Goal: Use online tool/utility: Utilize a website feature to perform a specific function

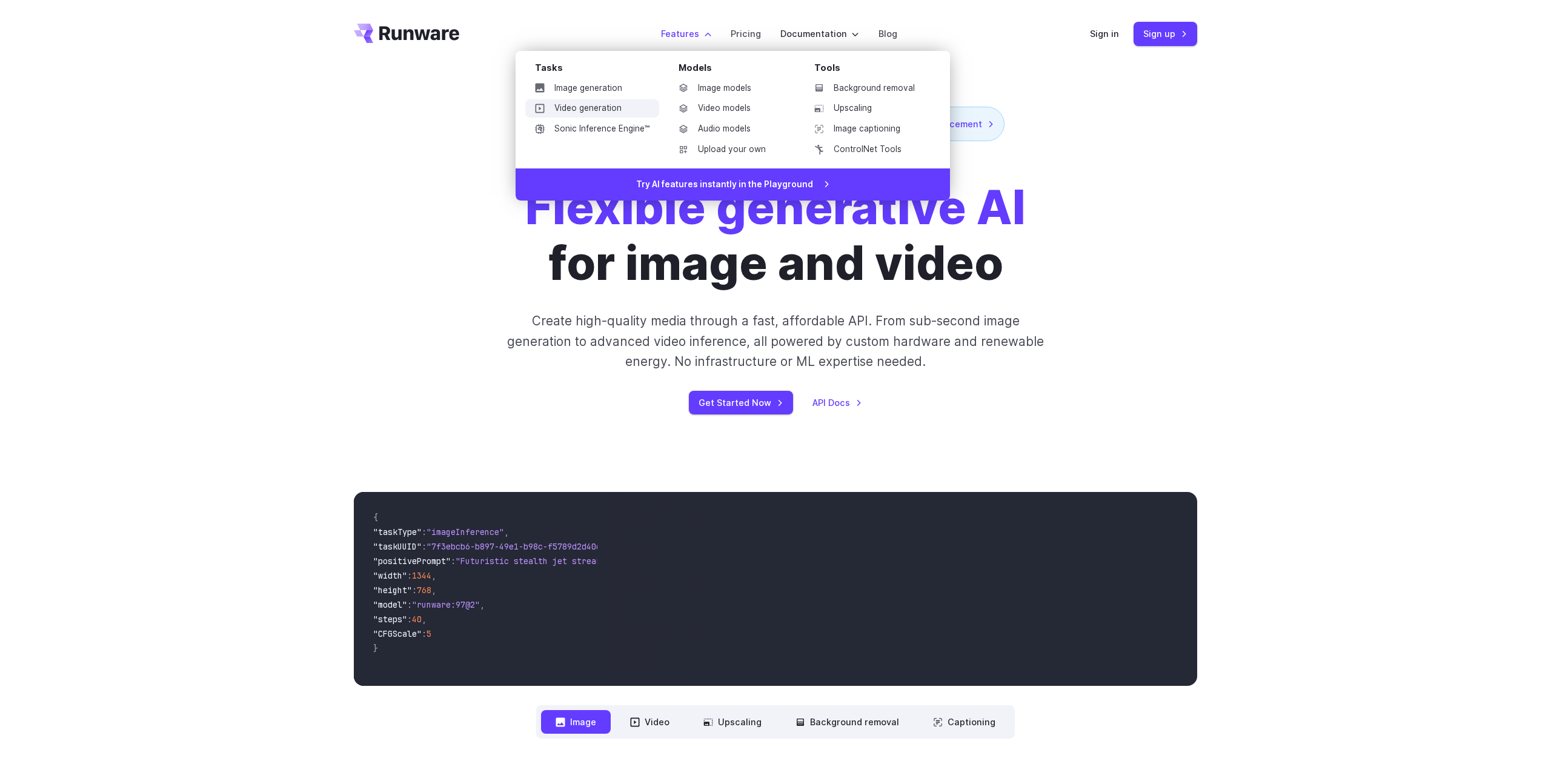
click at [614, 108] on link "Video generation" at bounding box center [592, 109] width 134 height 18
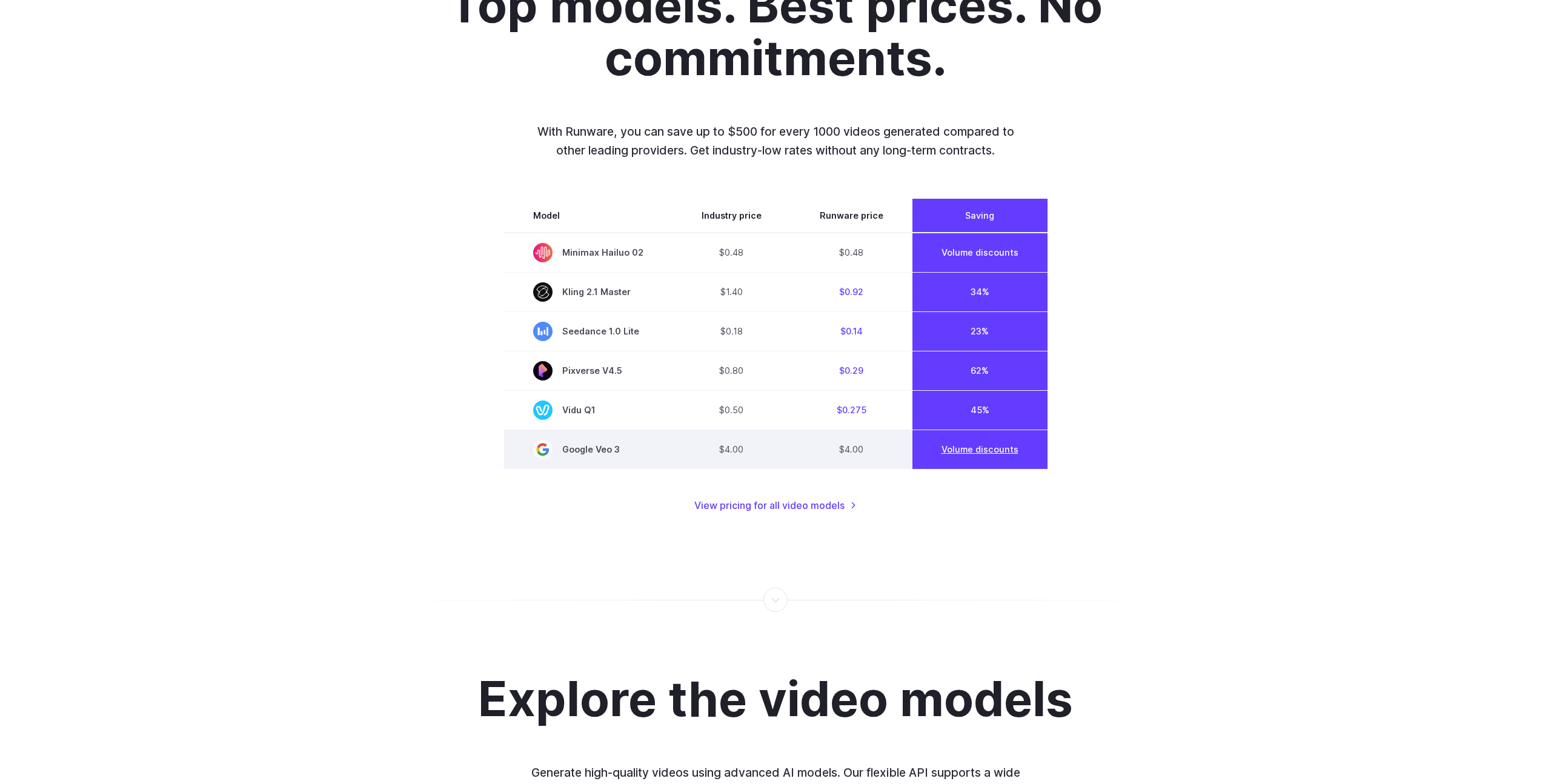
scroll to position [966, 0]
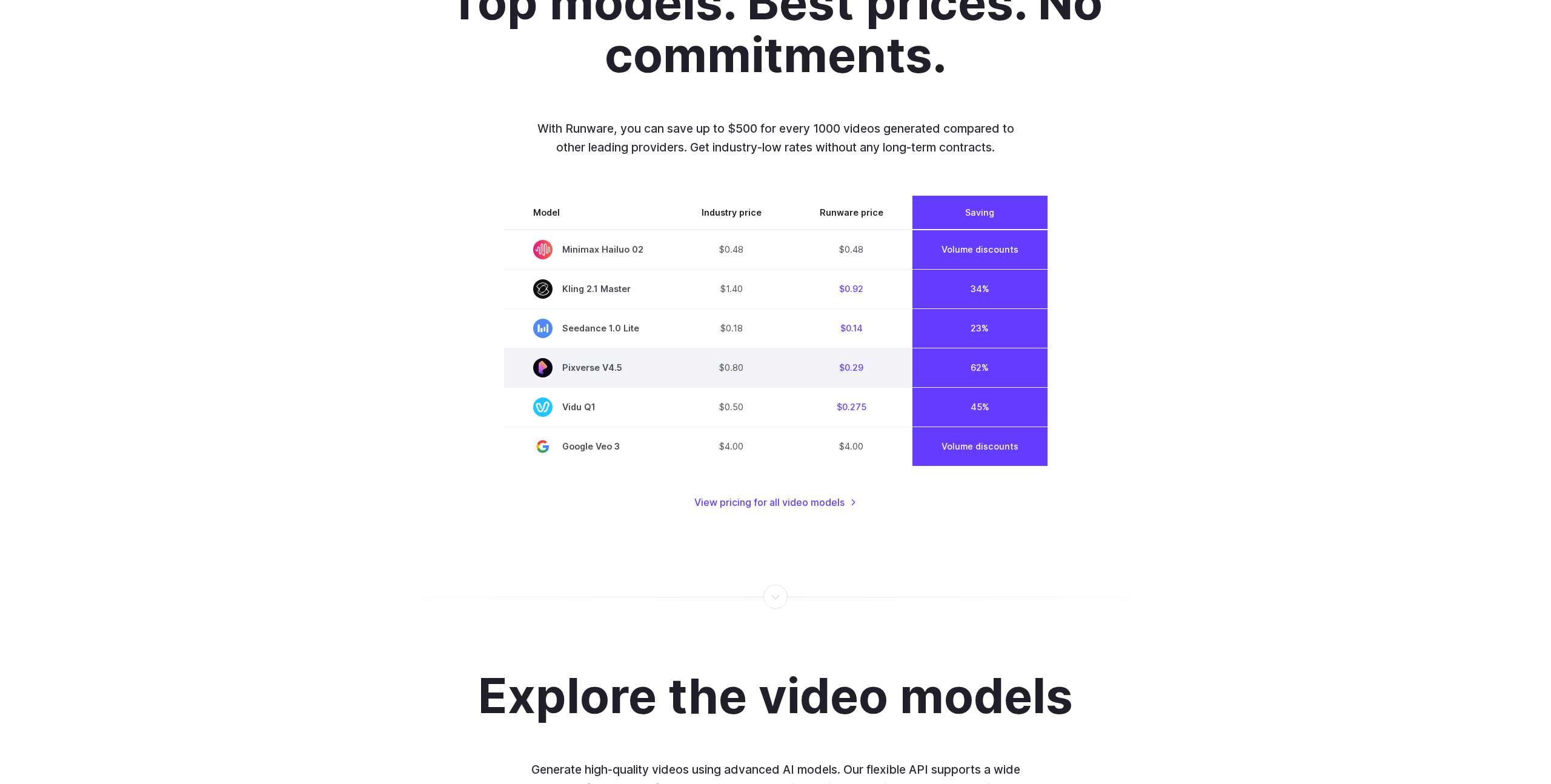
click at [638, 385] on td "Pixverse V4.5" at bounding box center [588, 367] width 168 height 39
click at [809, 505] on link "View pricing for all video models" at bounding box center [776, 503] width 162 height 16
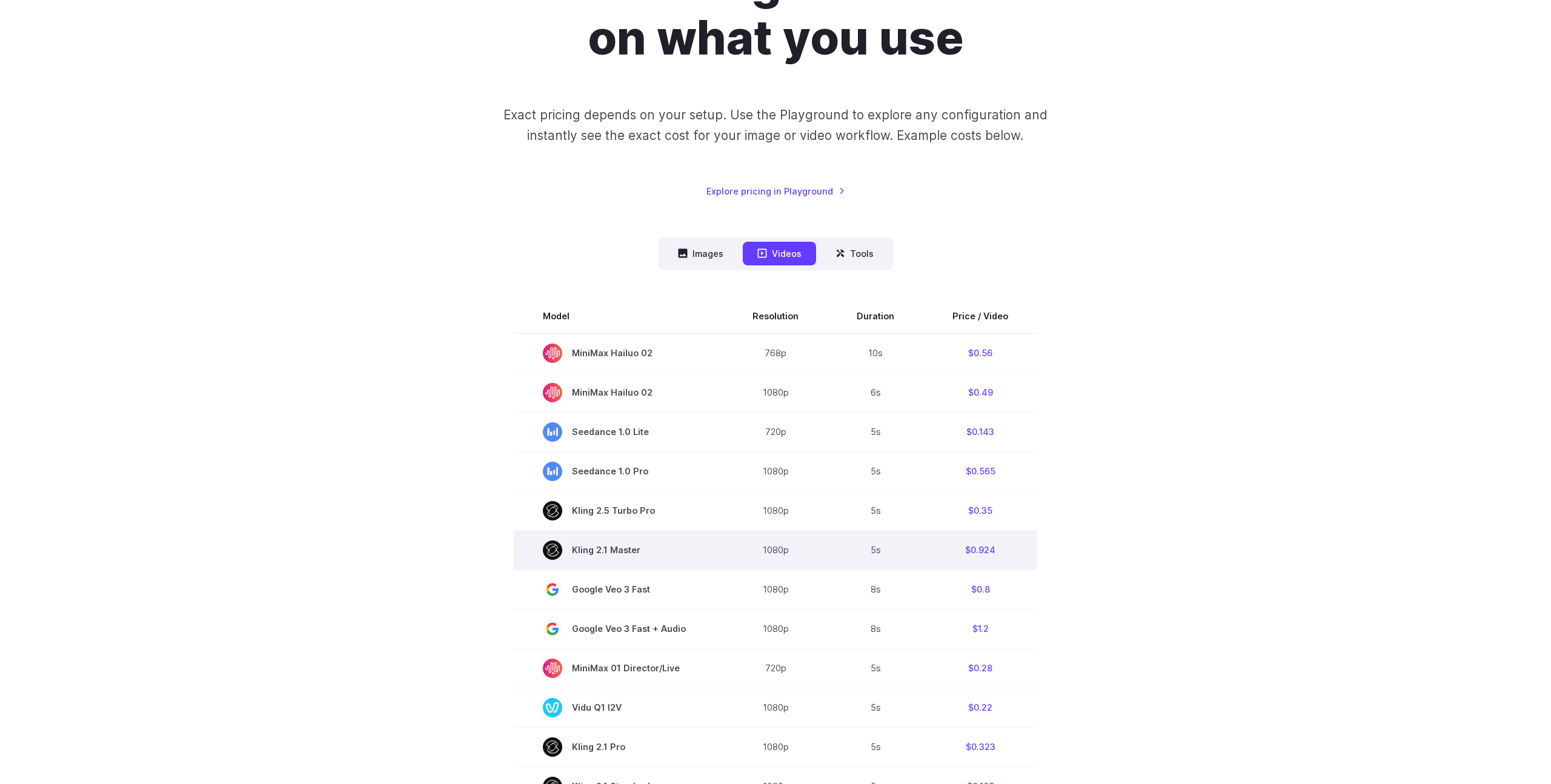
scroll to position [262, 0]
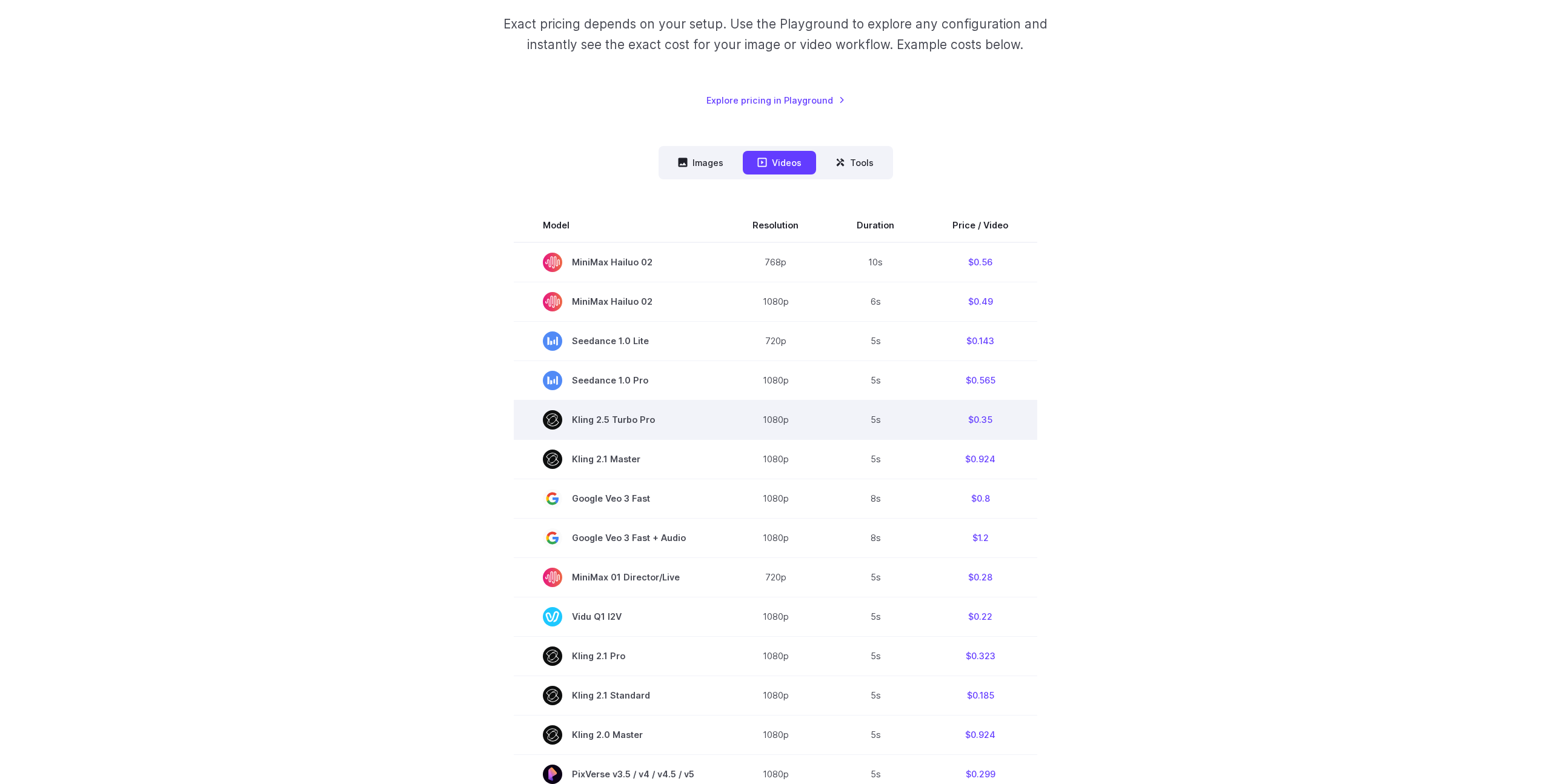
click at [613, 423] on span "Kling 2.5 Turbo Pro" at bounding box center [619, 420] width 152 height 20
copy tr "Kling 2.5 Turbo Pro"
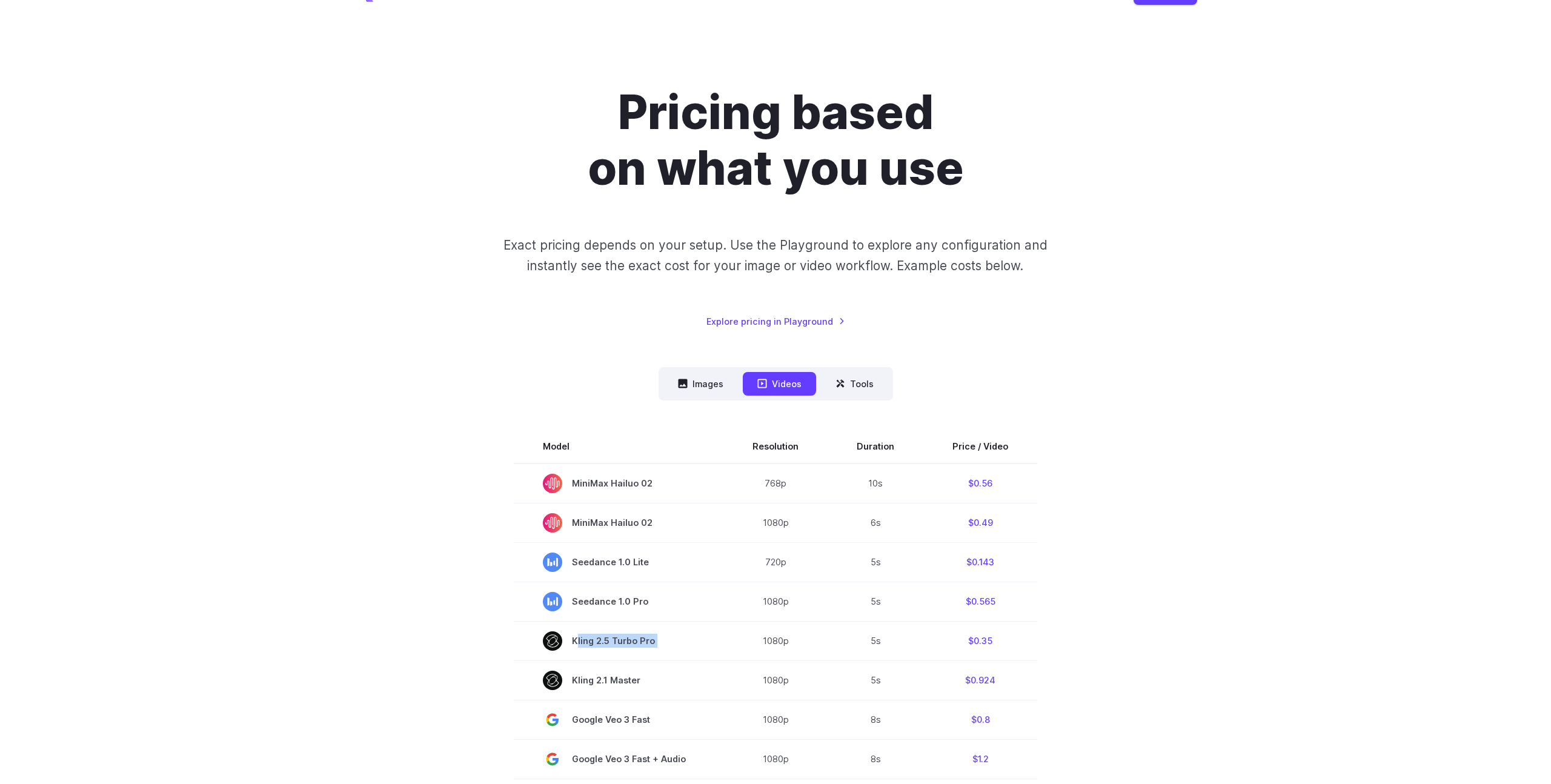
scroll to position [0, 0]
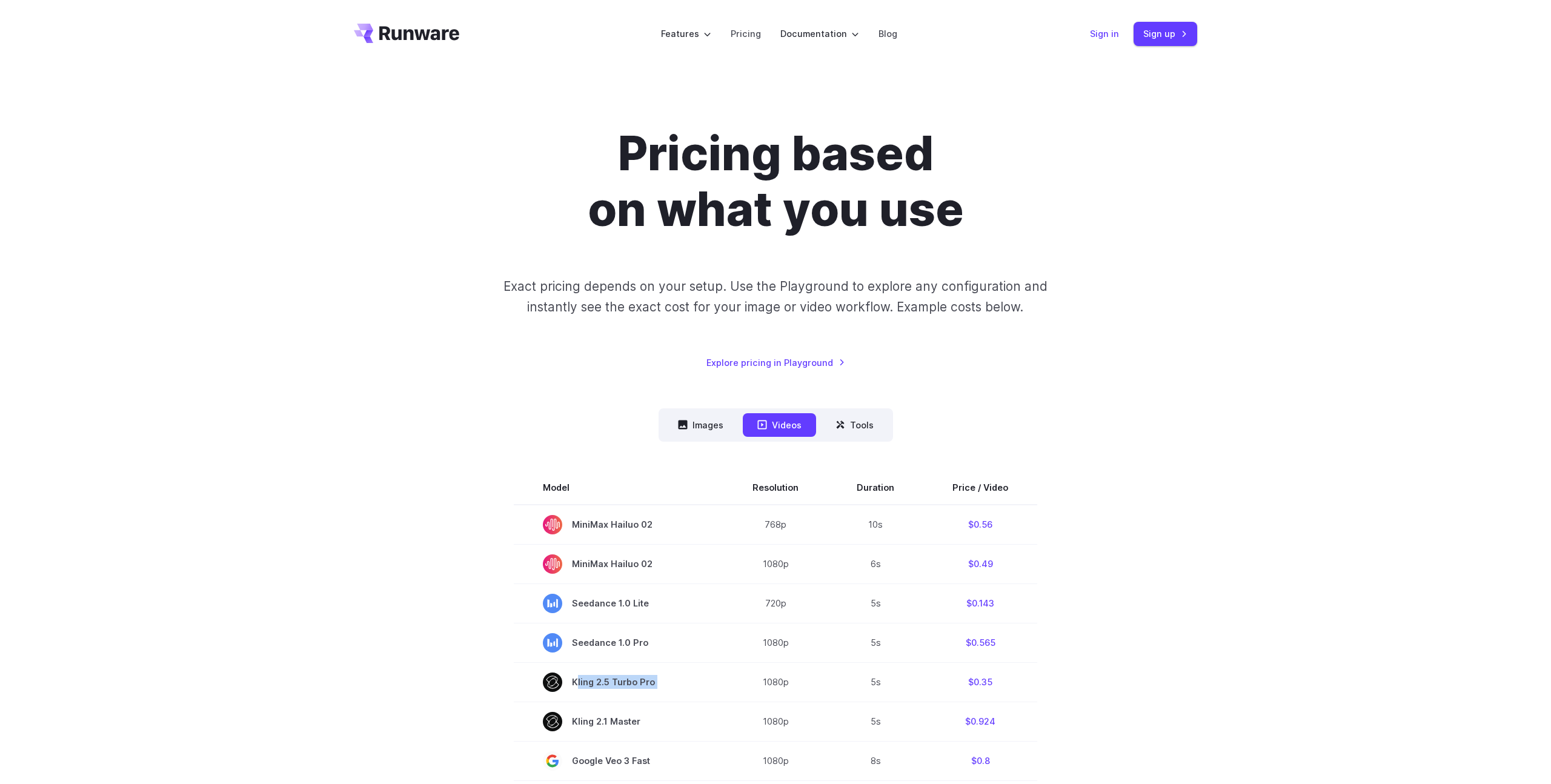
click at [1109, 37] on link "Sign in" at bounding box center [1104, 33] width 29 height 14
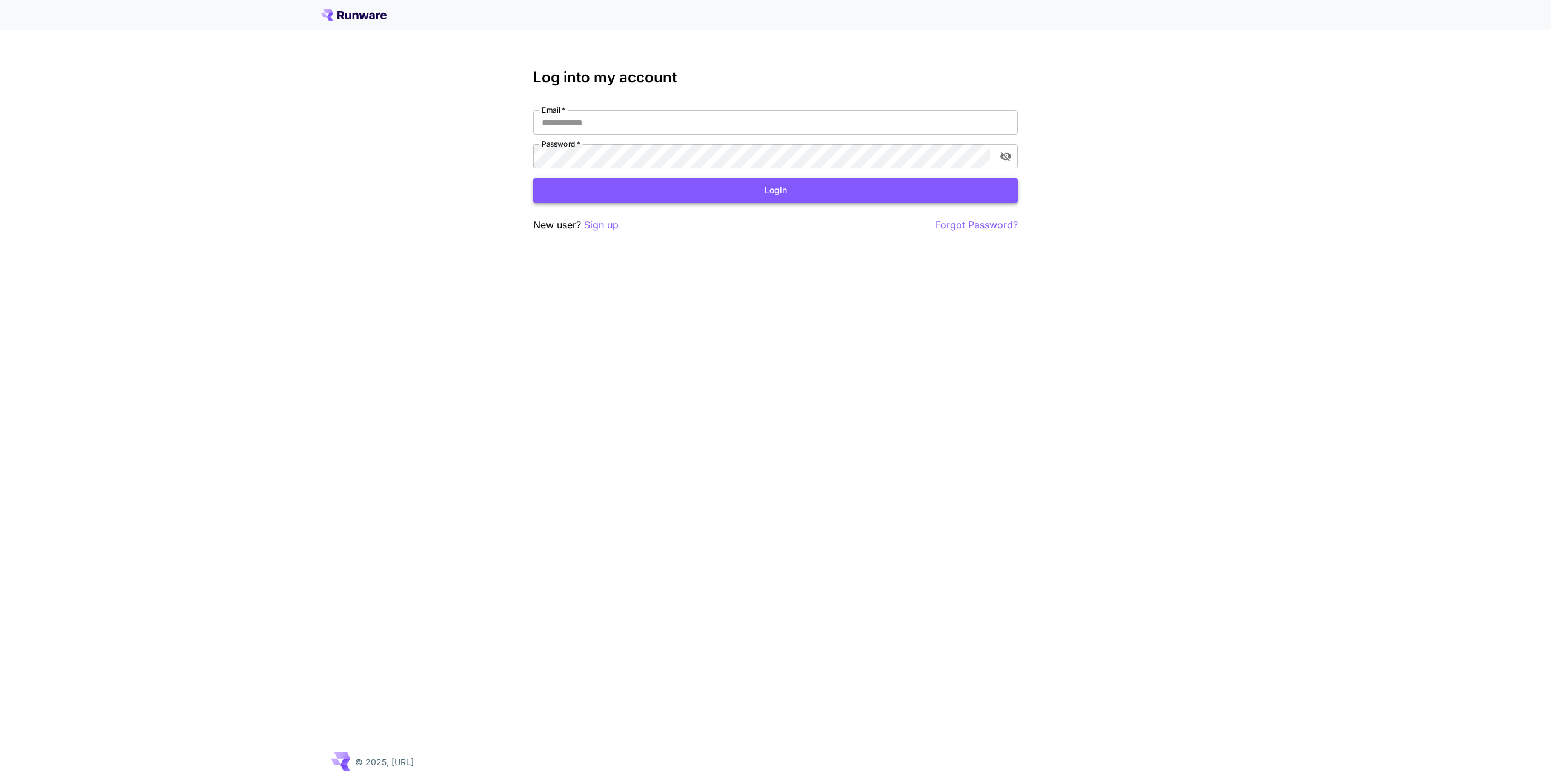
type input "**********"
click at [721, 195] on button "Login" at bounding box center [775, 190] width 485 height 25
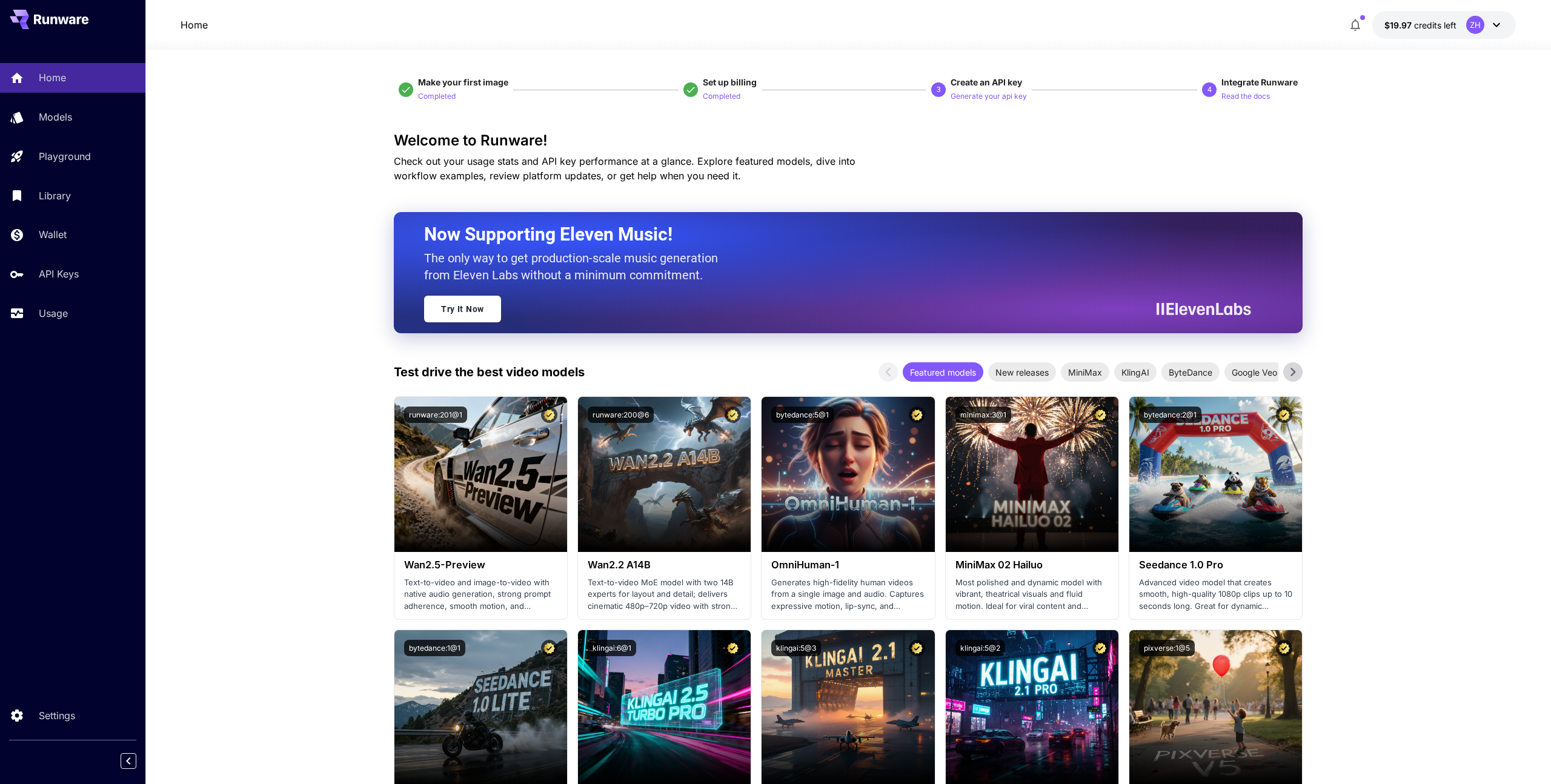
click at [1356, 27] on icon "button" at bounding box center [1356, 25] width 15 height 15
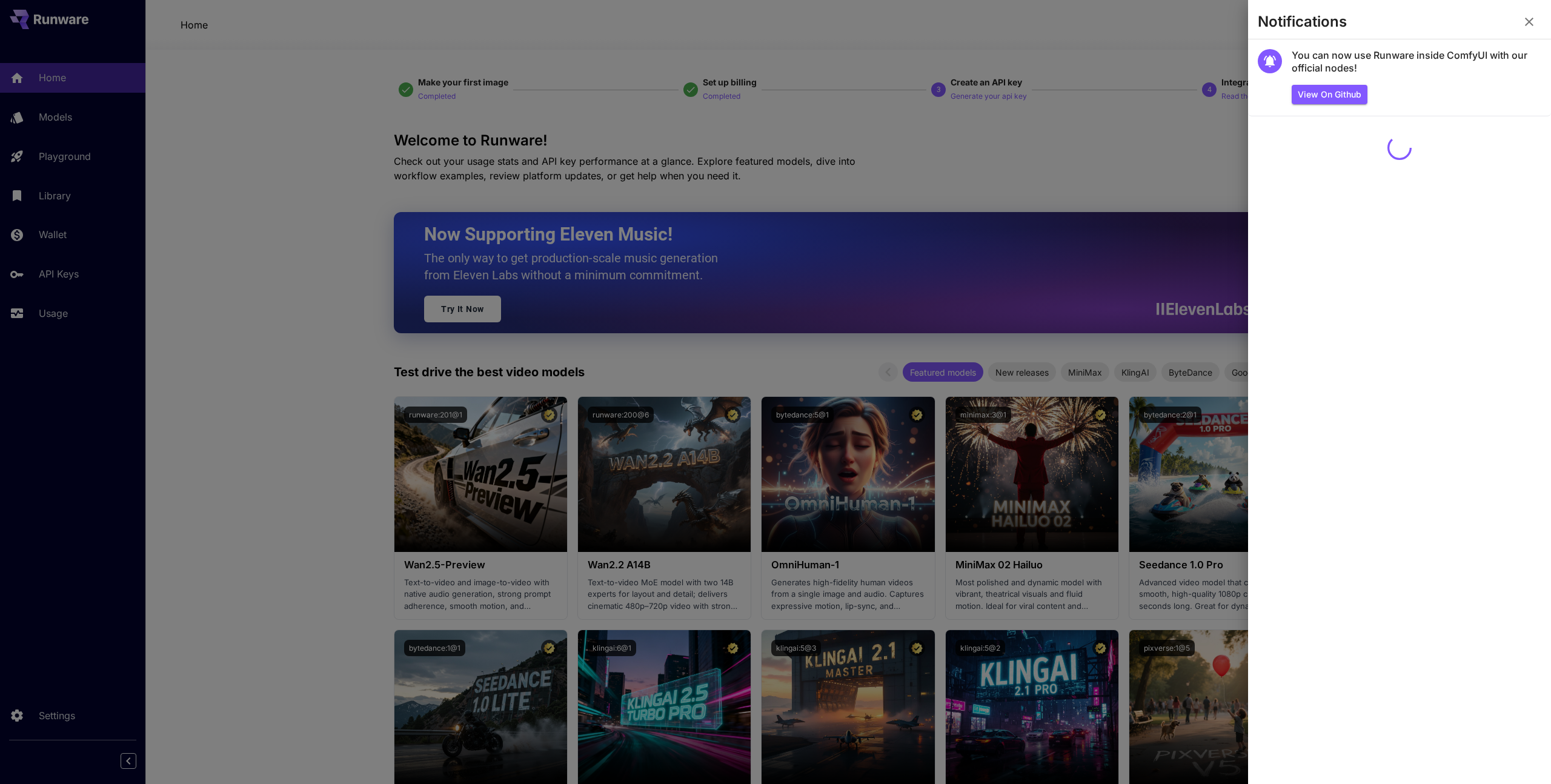
click at [1194, 57] on div at bounding box center [775, 392] width 1551 height 784
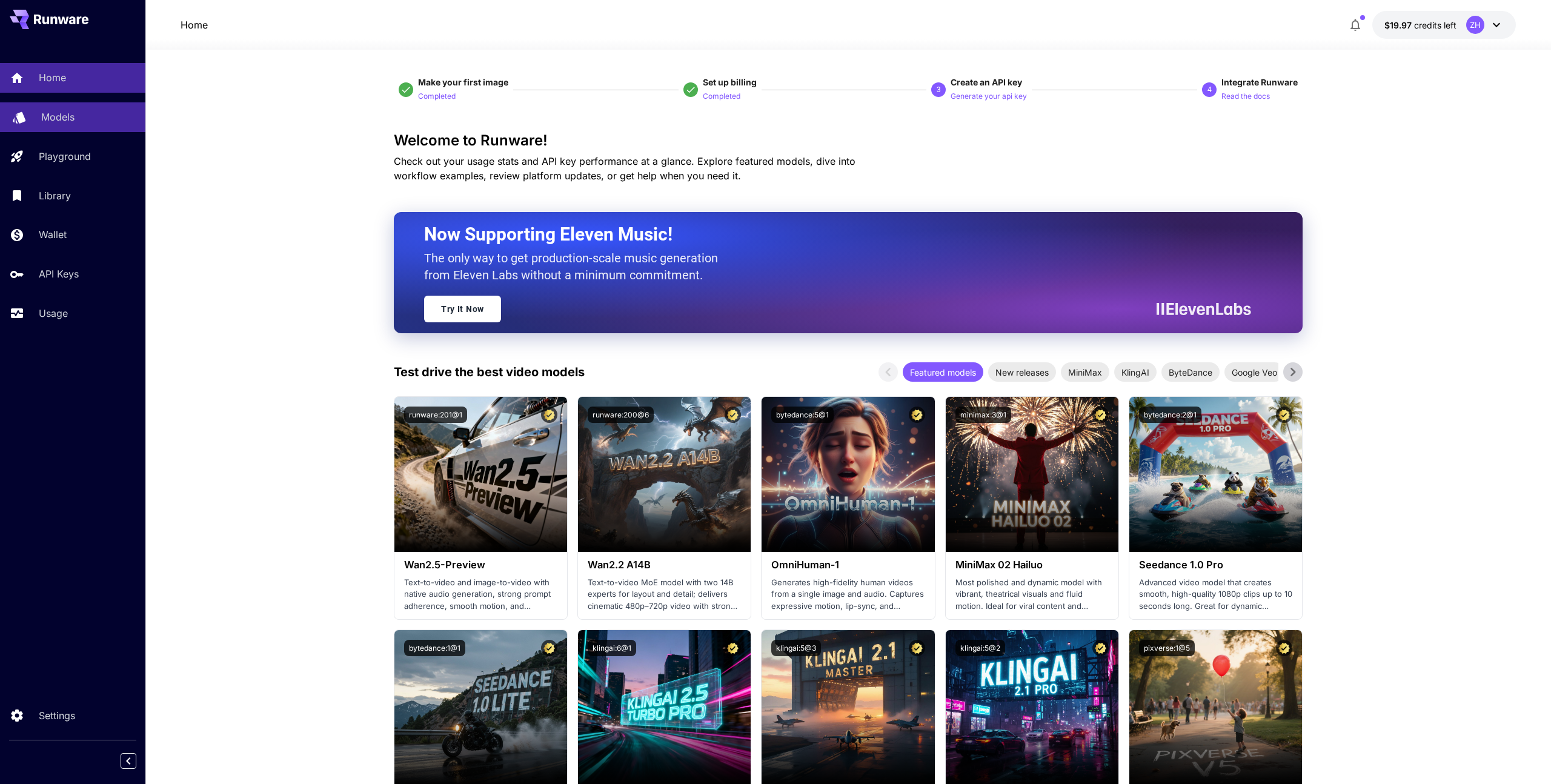
click at [109, 124] on div "Models" at bounding box center [88, 117] width 95 height 15
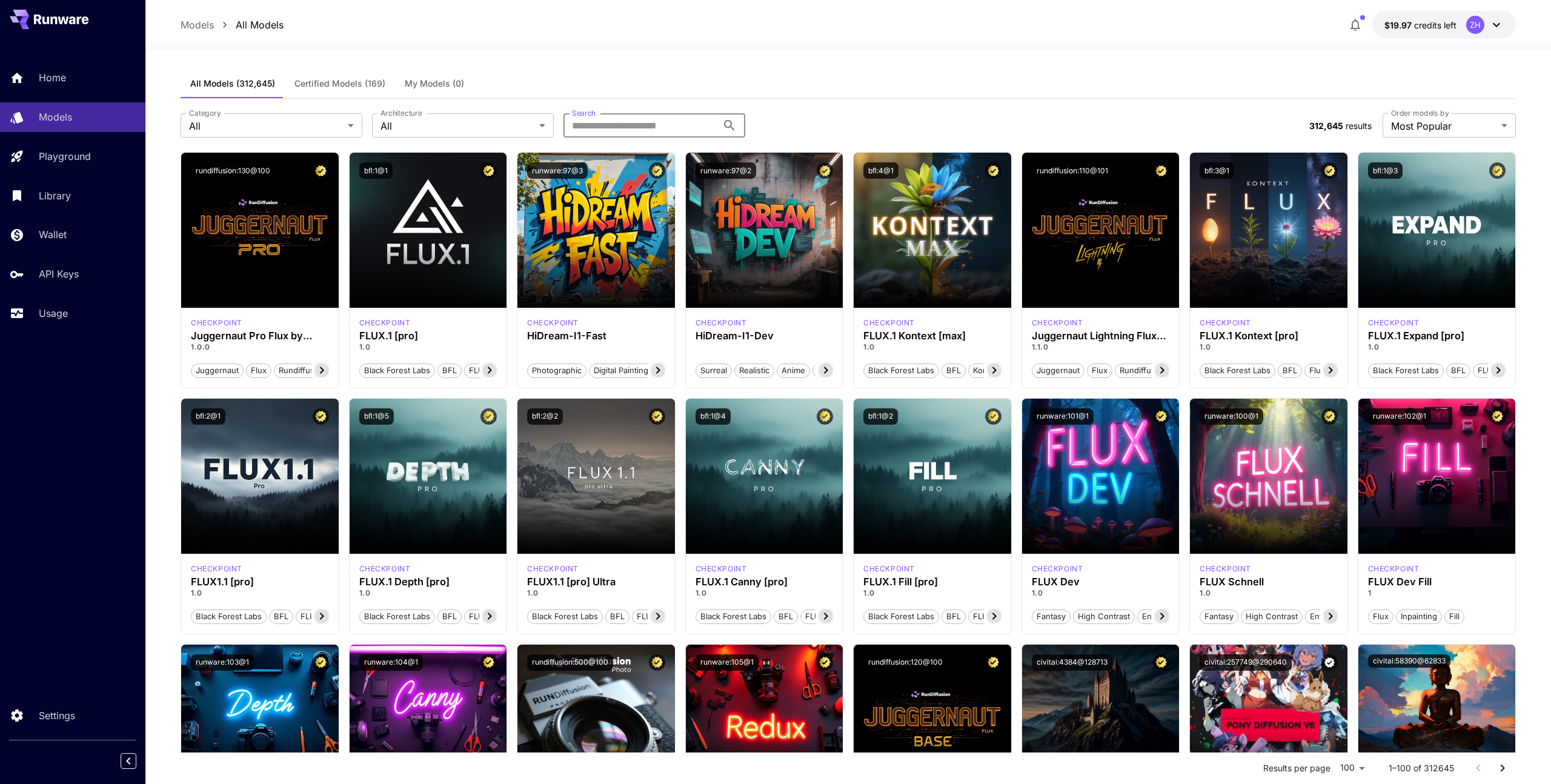
click at [580, 120] on input "Search" at bounding box center [640, 125] width 154 height 24
type input "*****"
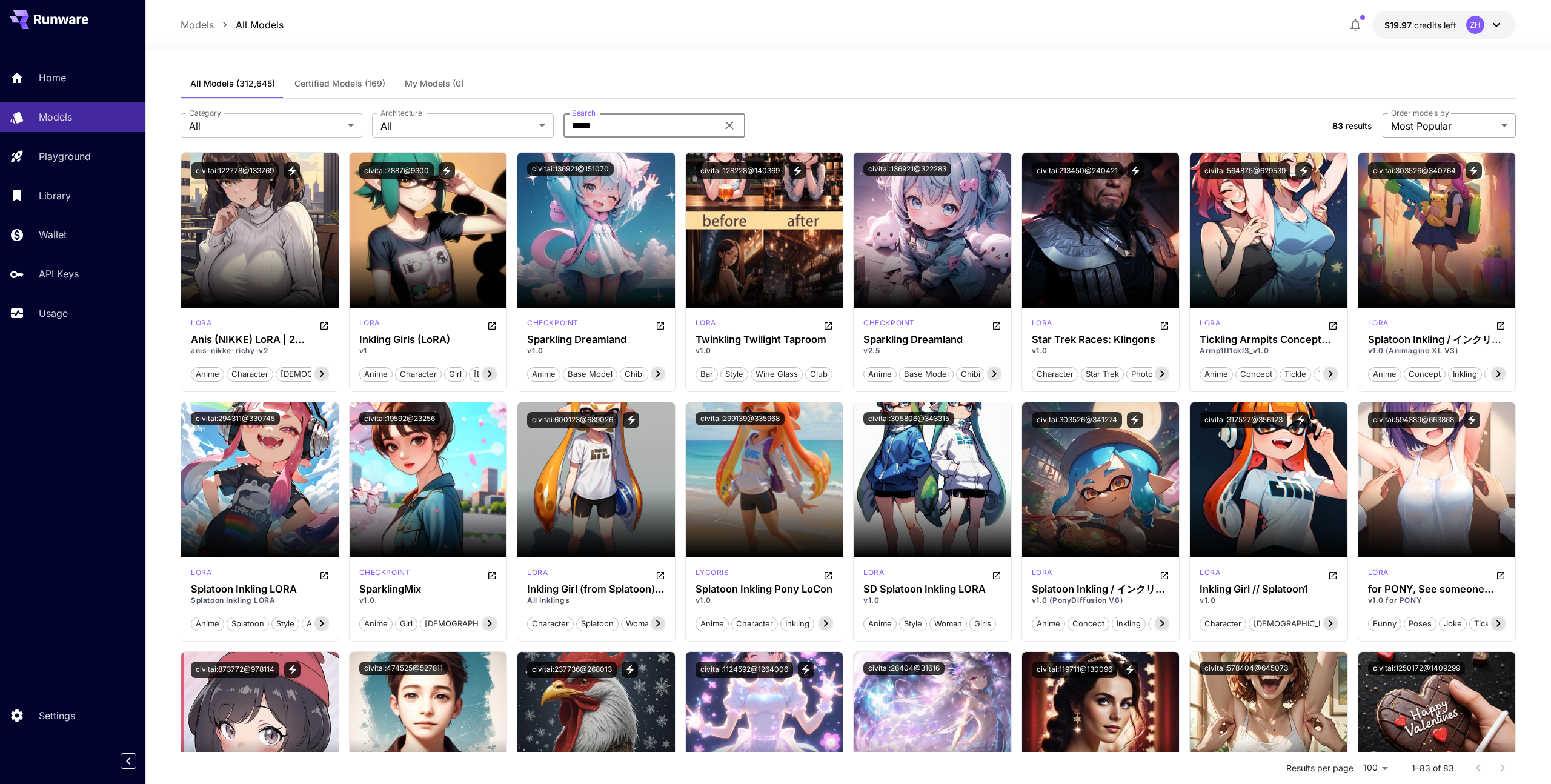
click at [901, 56] on div at bounding box center [775, 392] width 1551 height 784
click at [375, 83] on span "Certified Models (169)" at bounding box center [340, 83] width 91 height 11
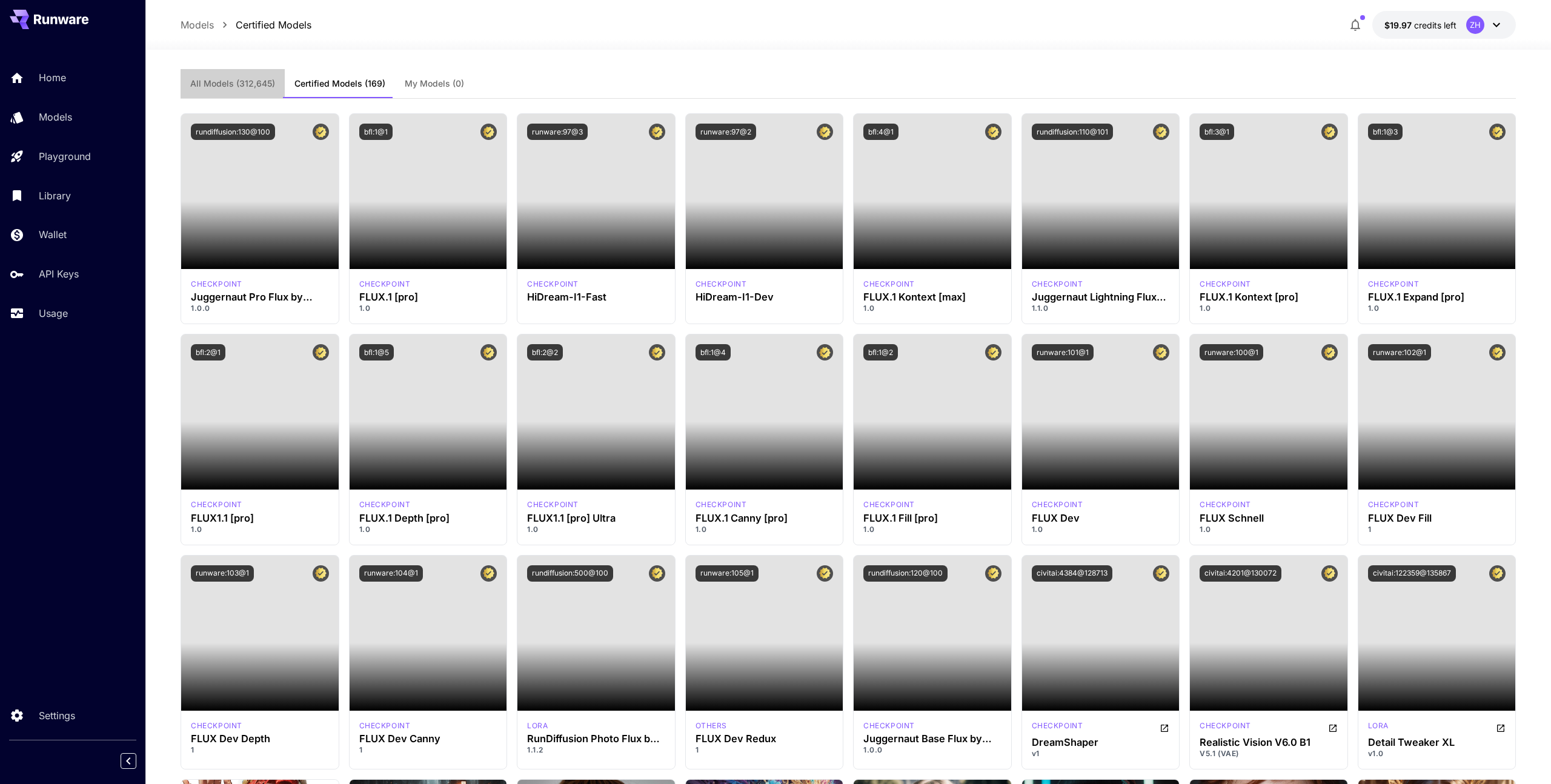
click at [246, 88] on button "All Models (312,645)" at bounding box center [233, 83] width 104 height 29
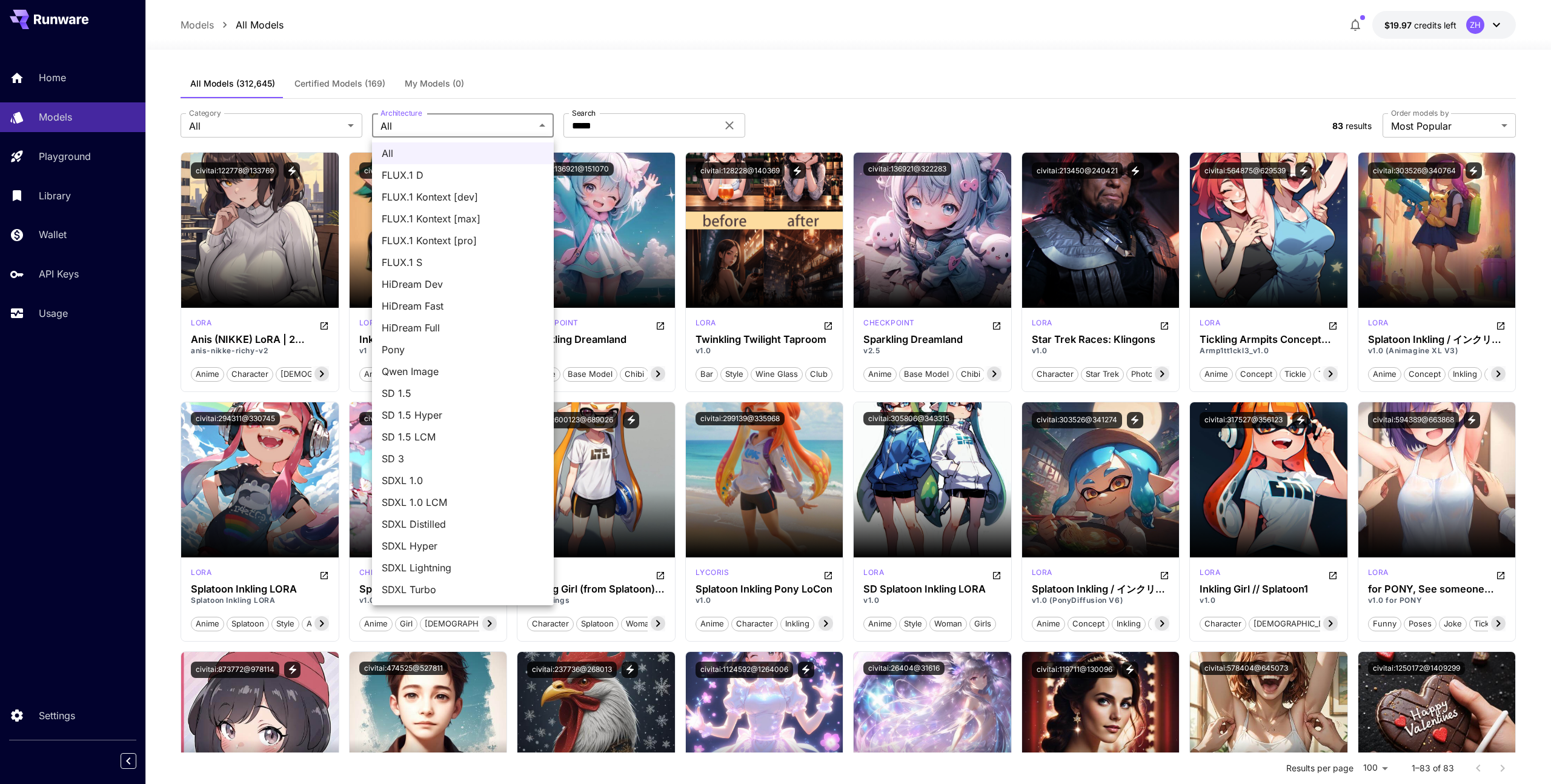
click at [401, 124] on div at bounding box center [775, 392] width 1551 height 784
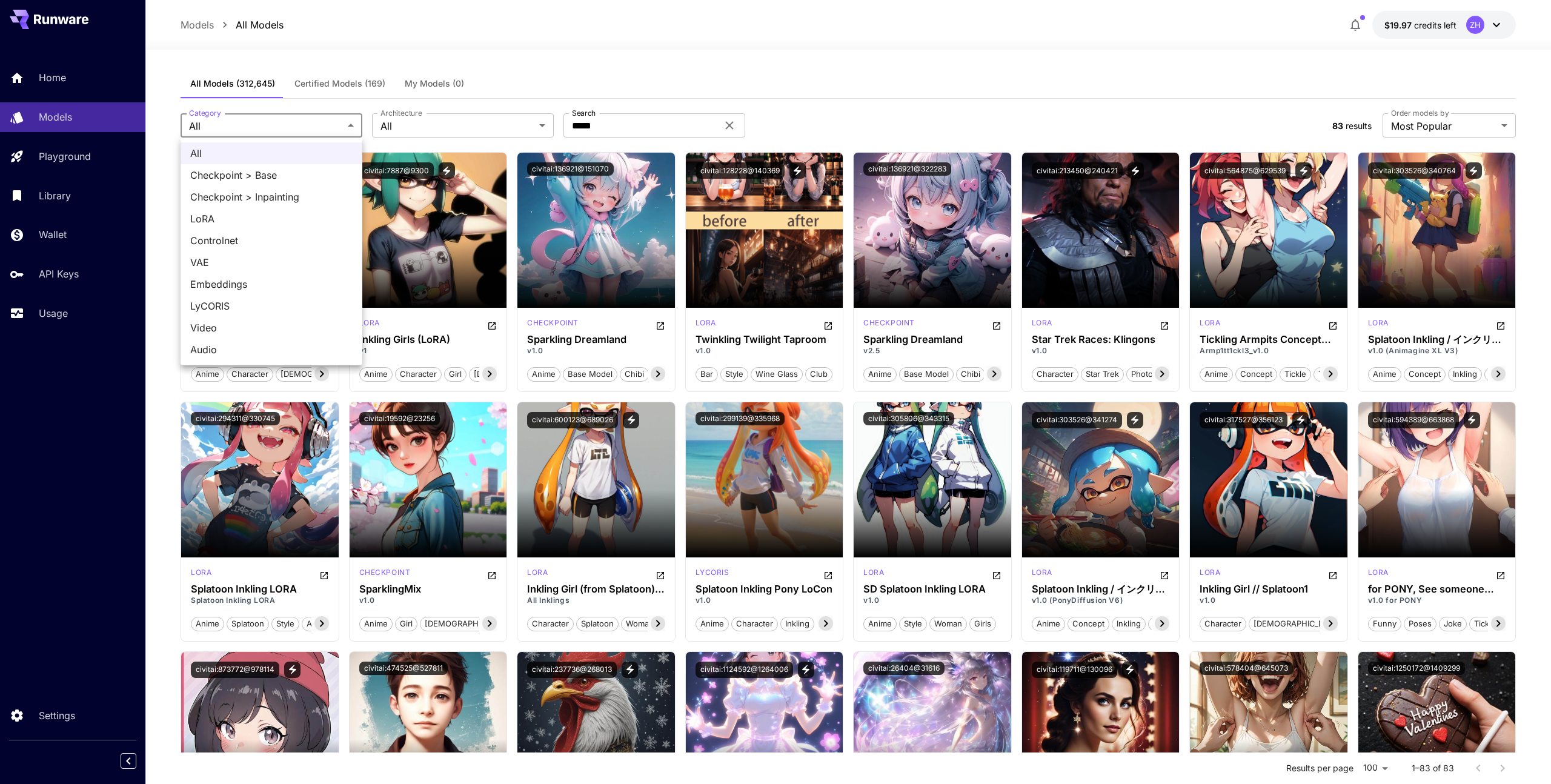
click at [697, 137] on div at bounding box center [775, 392] width 1551 height 784
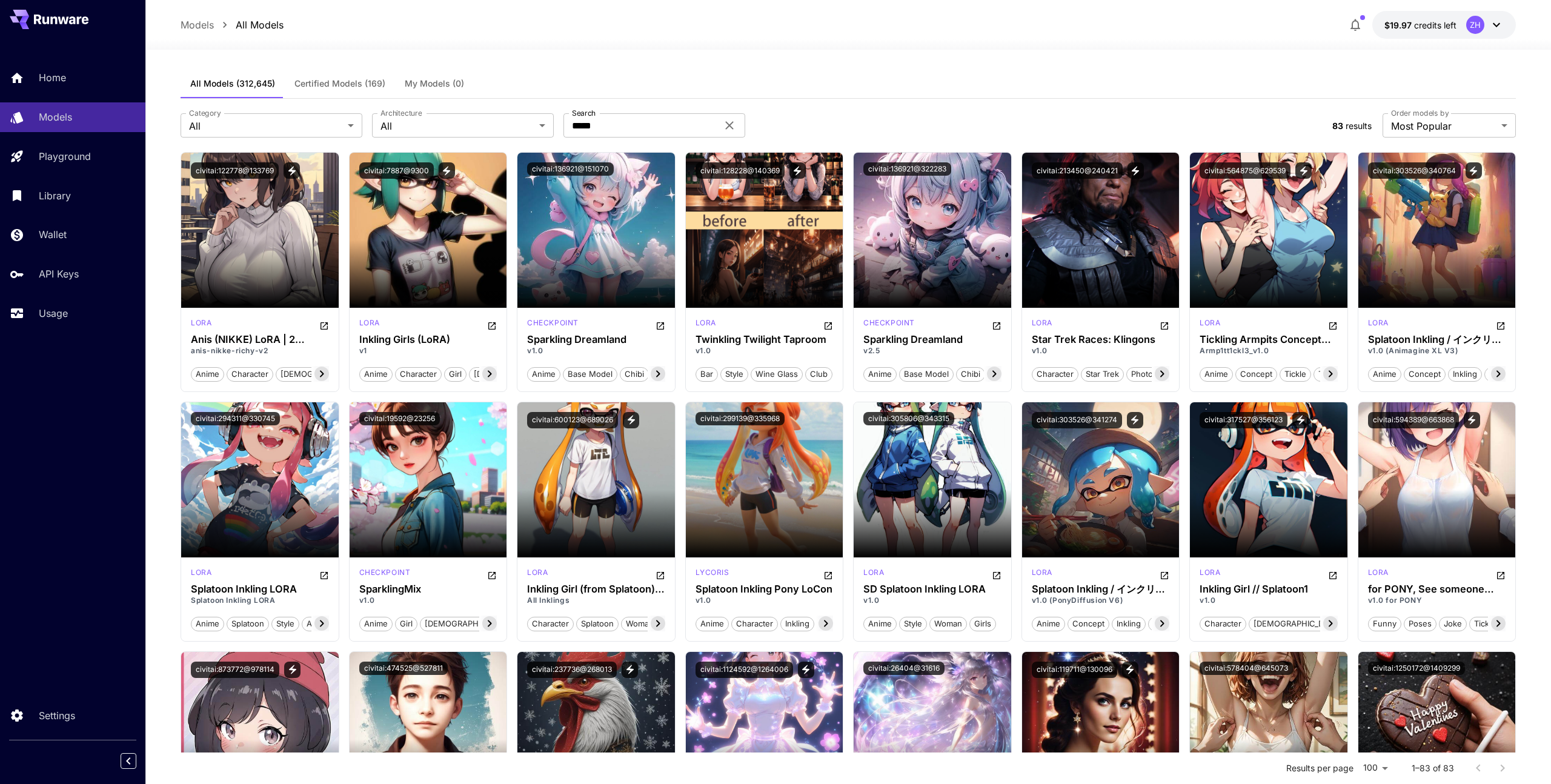
click at [679, 123] on input "*****" at bounding box center [640, 125] width 154 height 24
type input "*****"
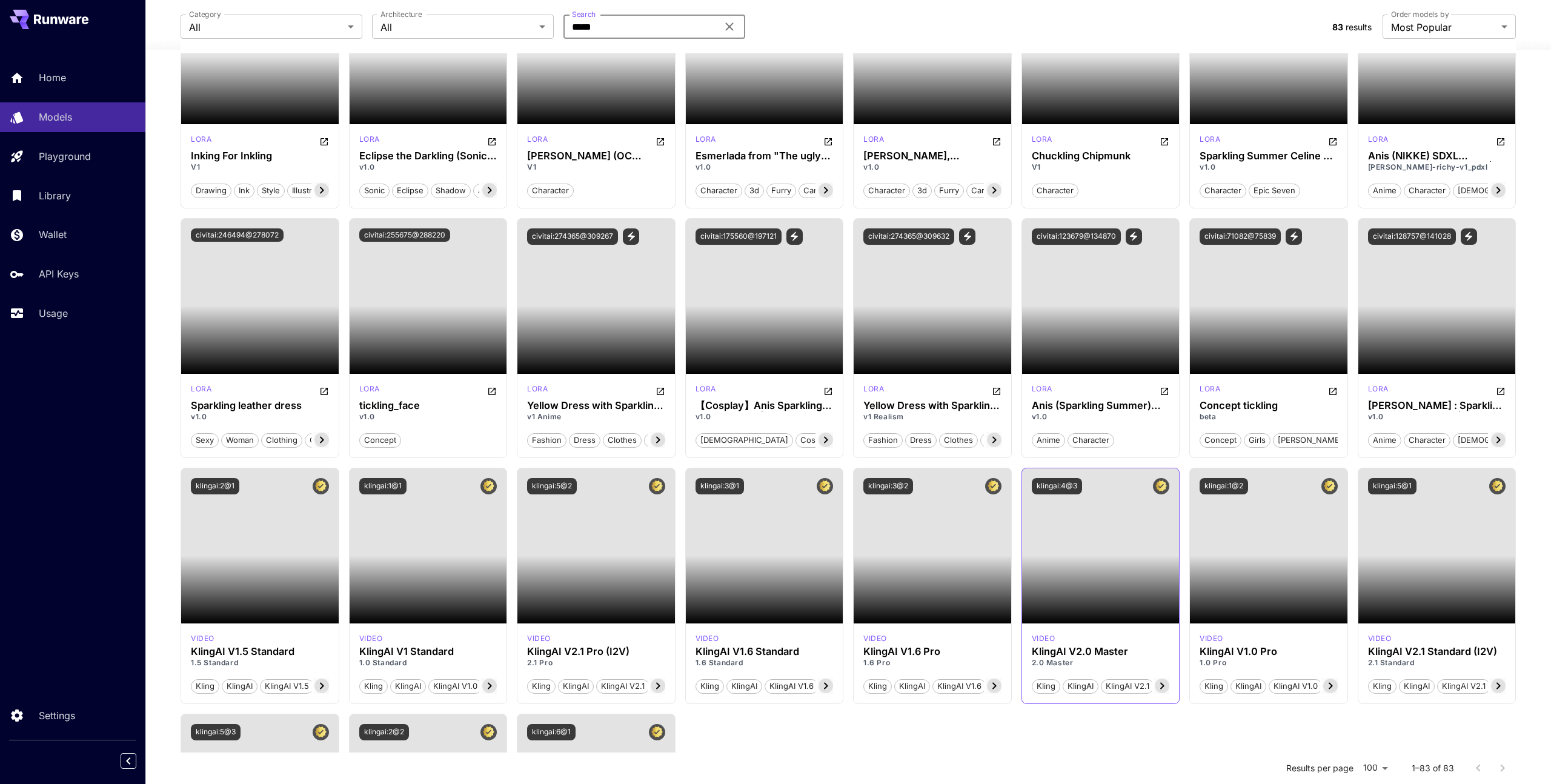
scroll to position [2176, 0]
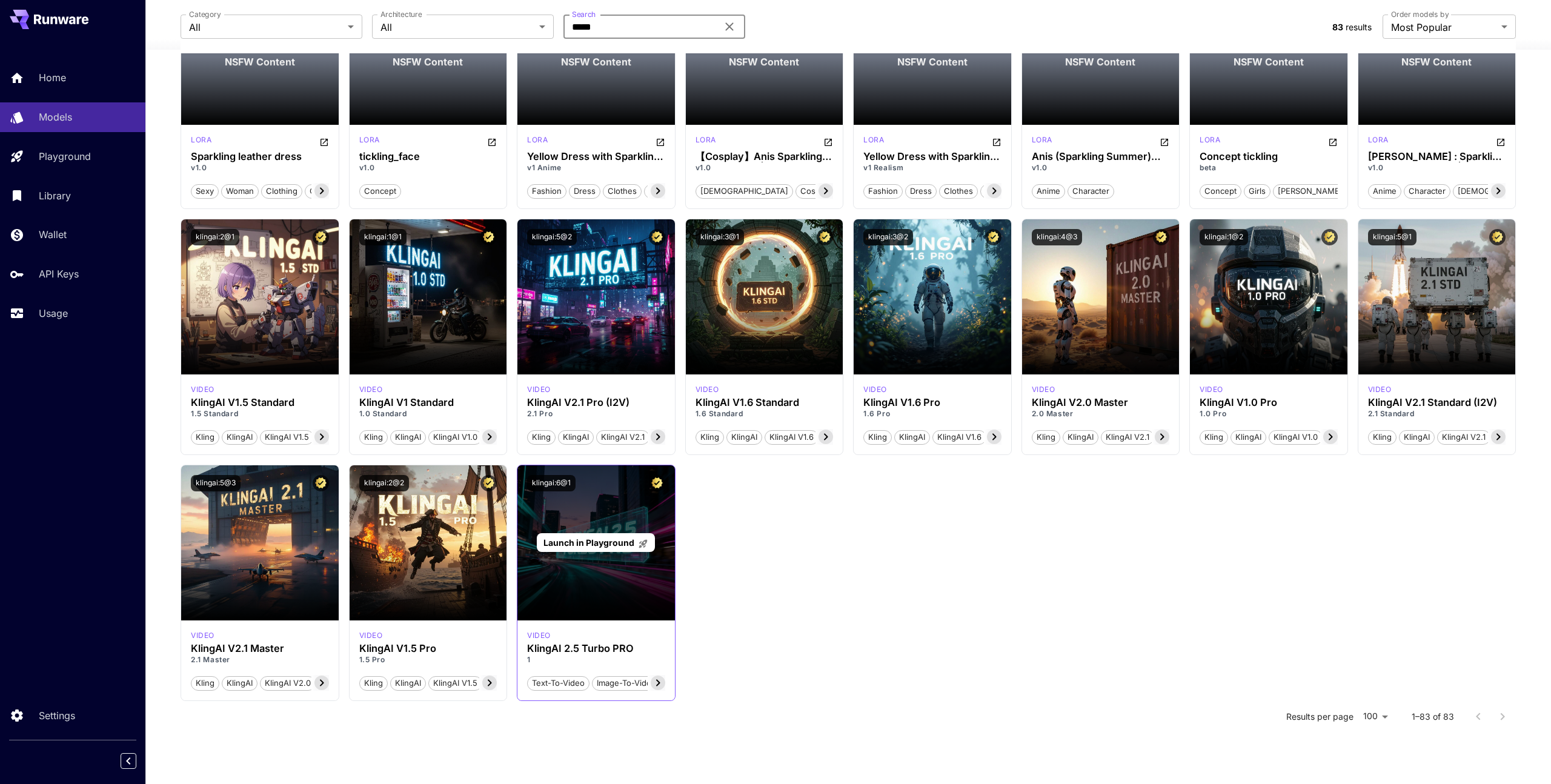
click at [645, 500] on div "Launch in Playground" at bounding box center [596, 543] width 157 height 155
click at [610, 541] on span "Launch in Playground" at bounding box center [589, 542] width 91 height 10
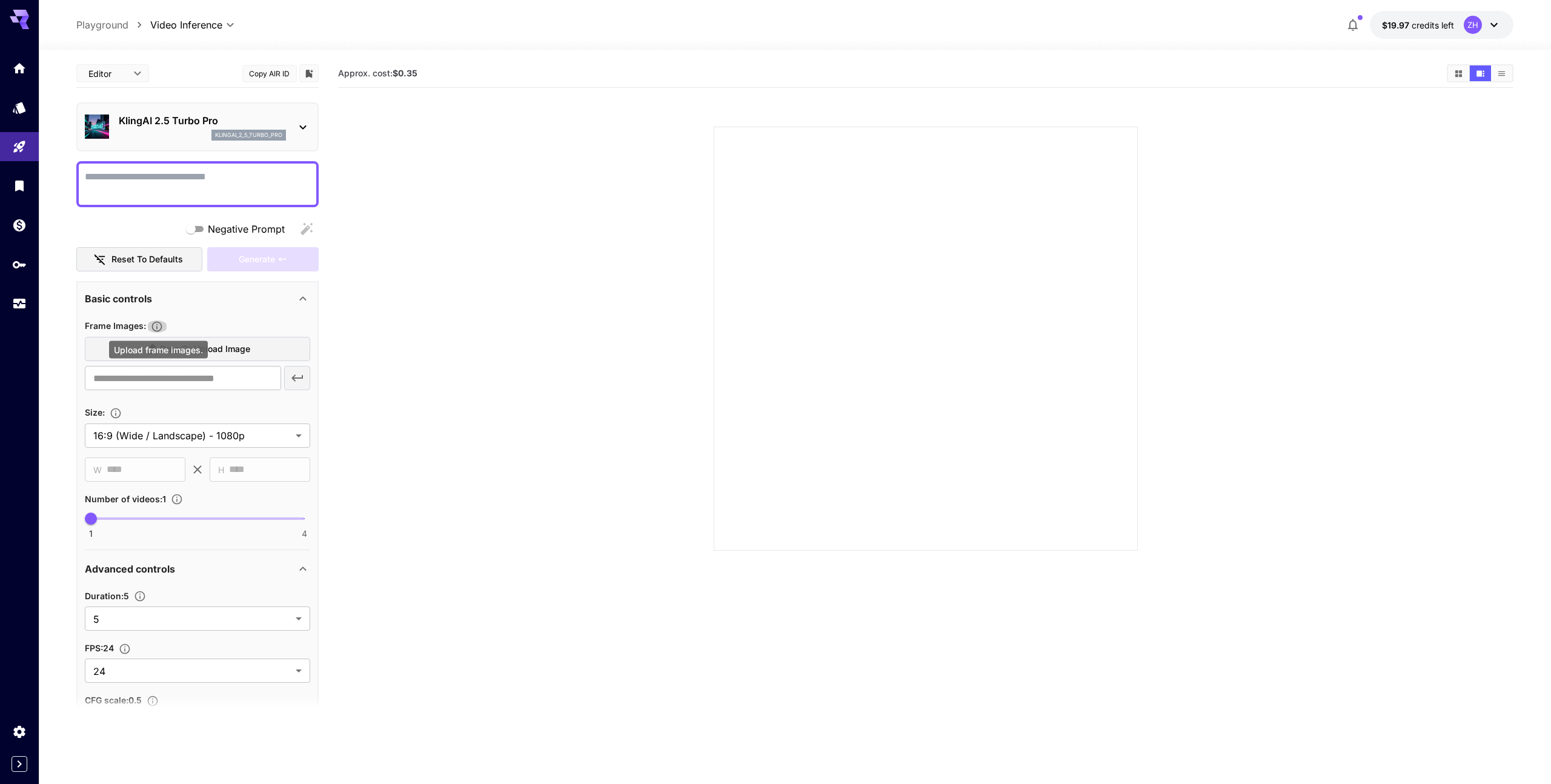
click at [162, 329] on icon "Upload frame images." at bounding box center [157, 327] width 10 height 10
click at [276, 125] on p "KlingAI 2.5 Turbo Pro" at bounding box center [202, 120] width 167 height 15
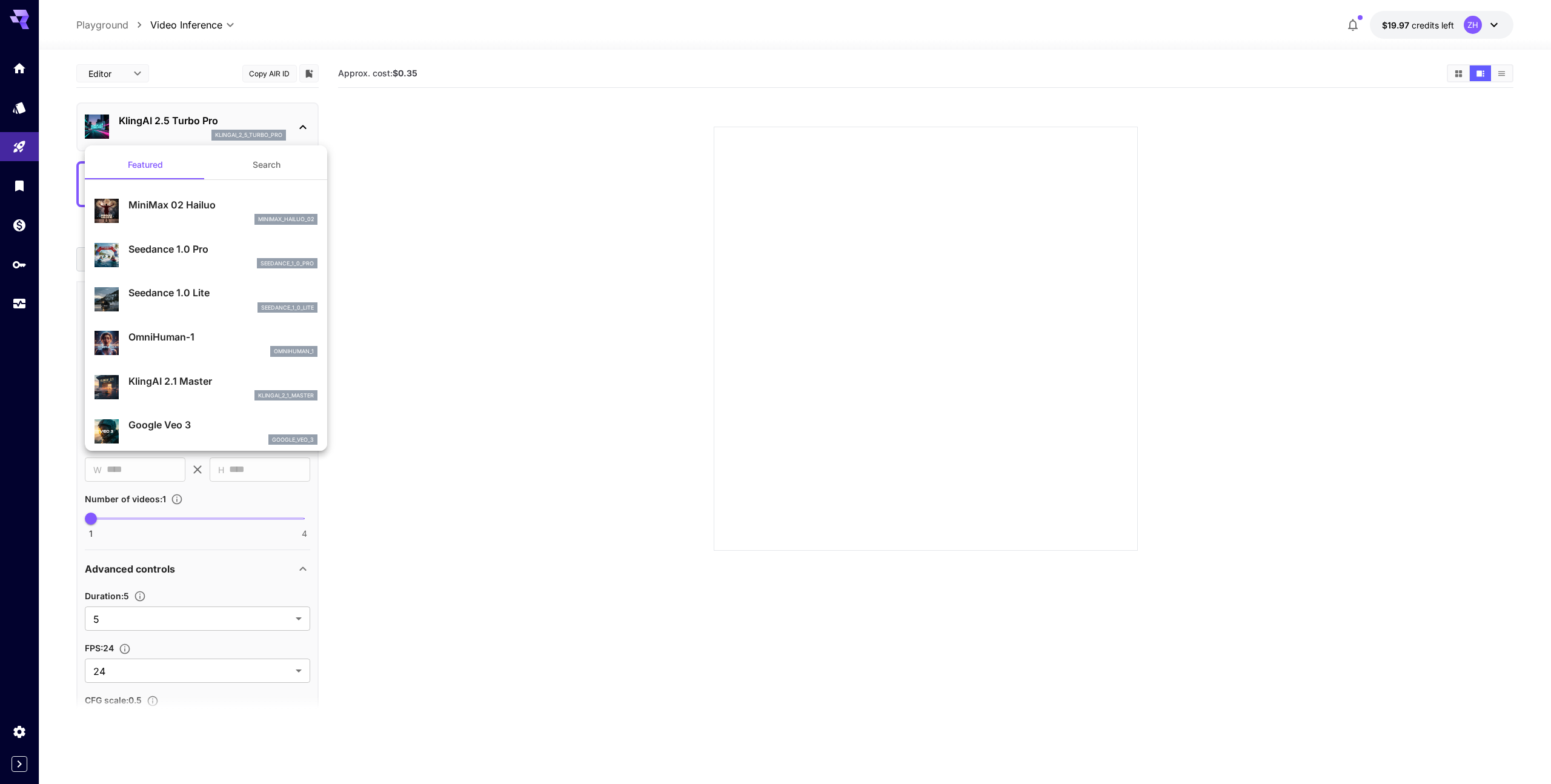
click at [502, 199] on div at bounding box center [775, 392] width 1551 height 784
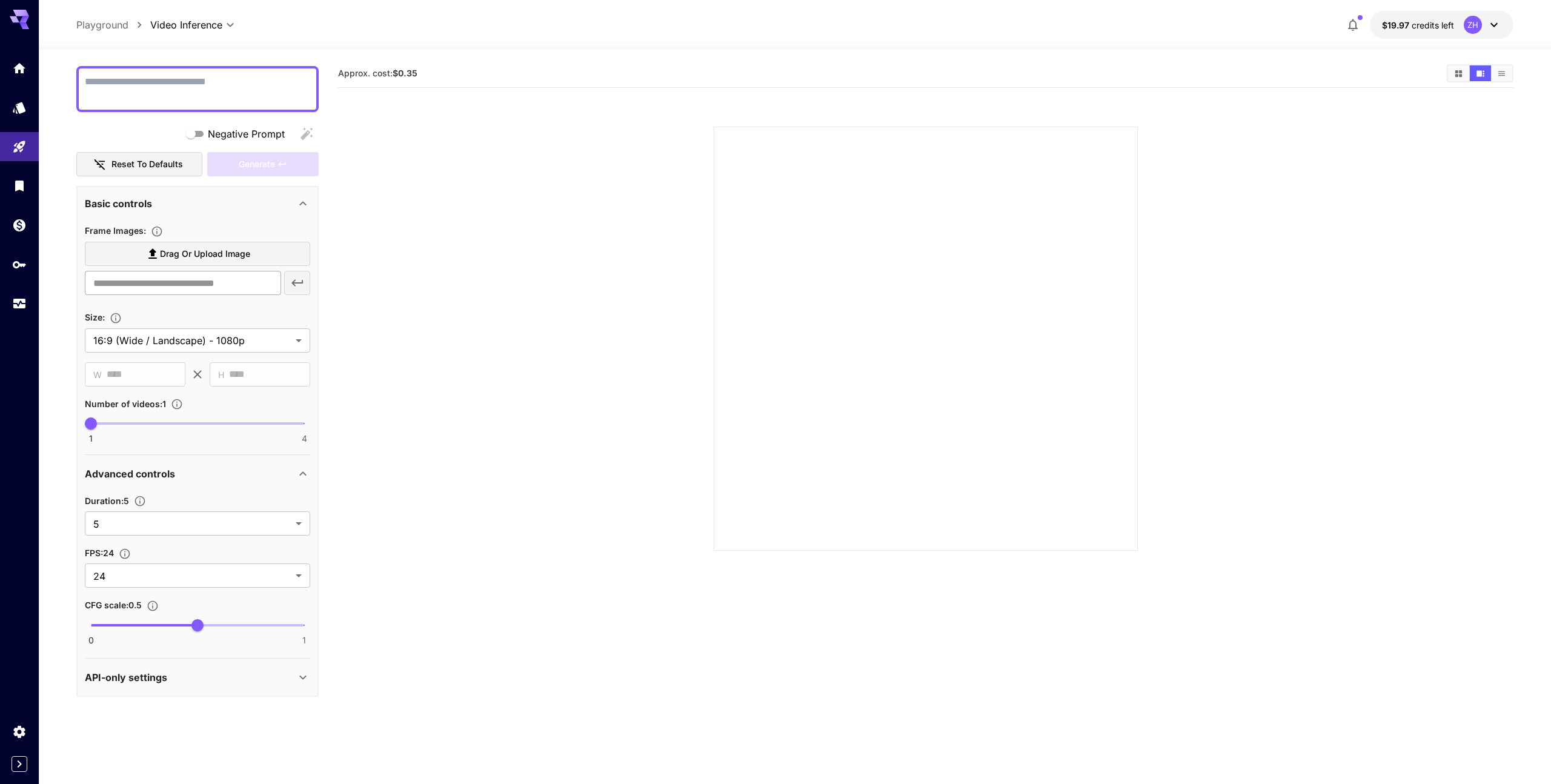
scroll to position [96, 0]
click at [293, 678] on div "API-only settings" at bounding box center [190, 677] width 211 height 15
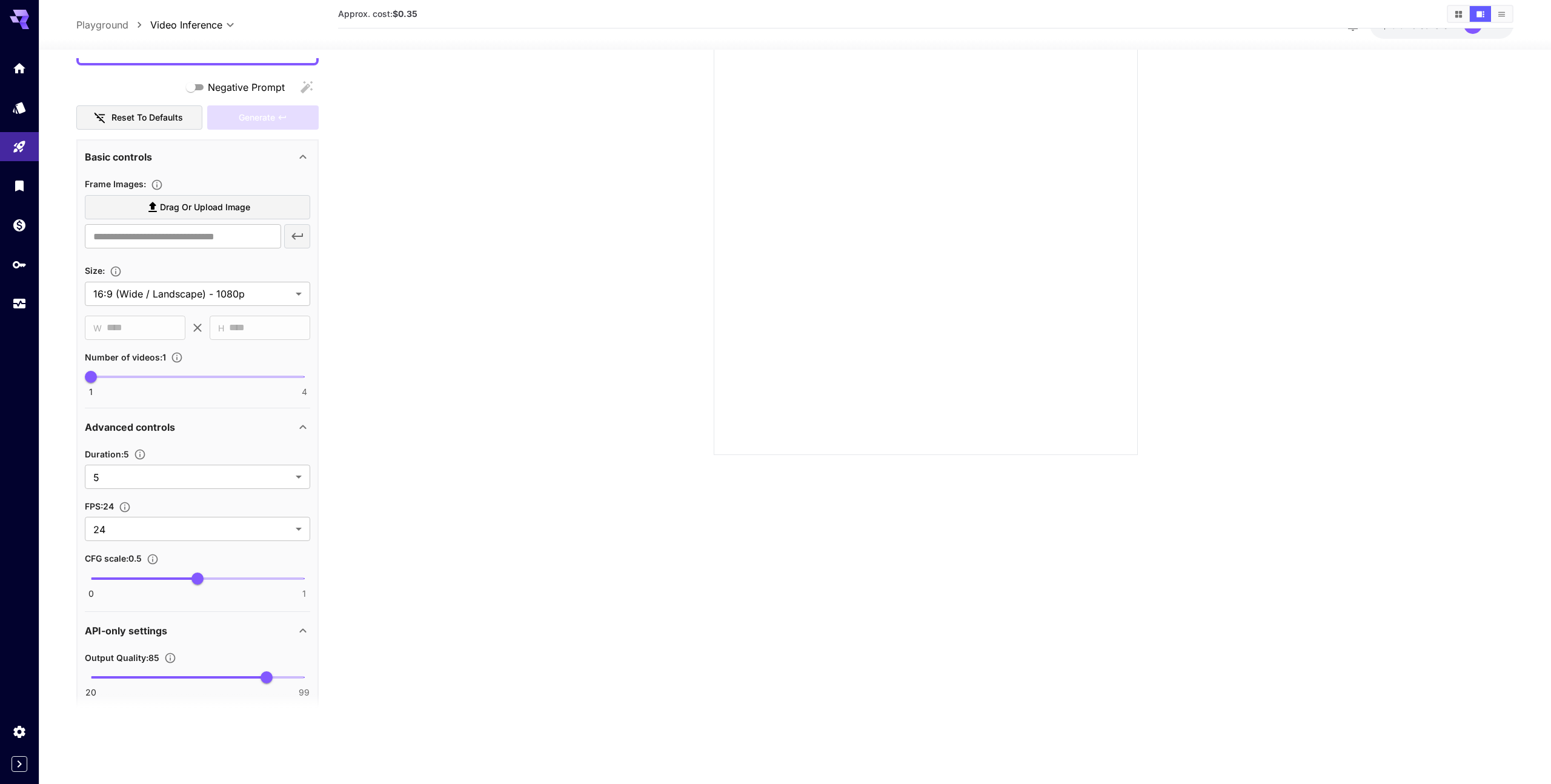
scroll to position [120, 0]
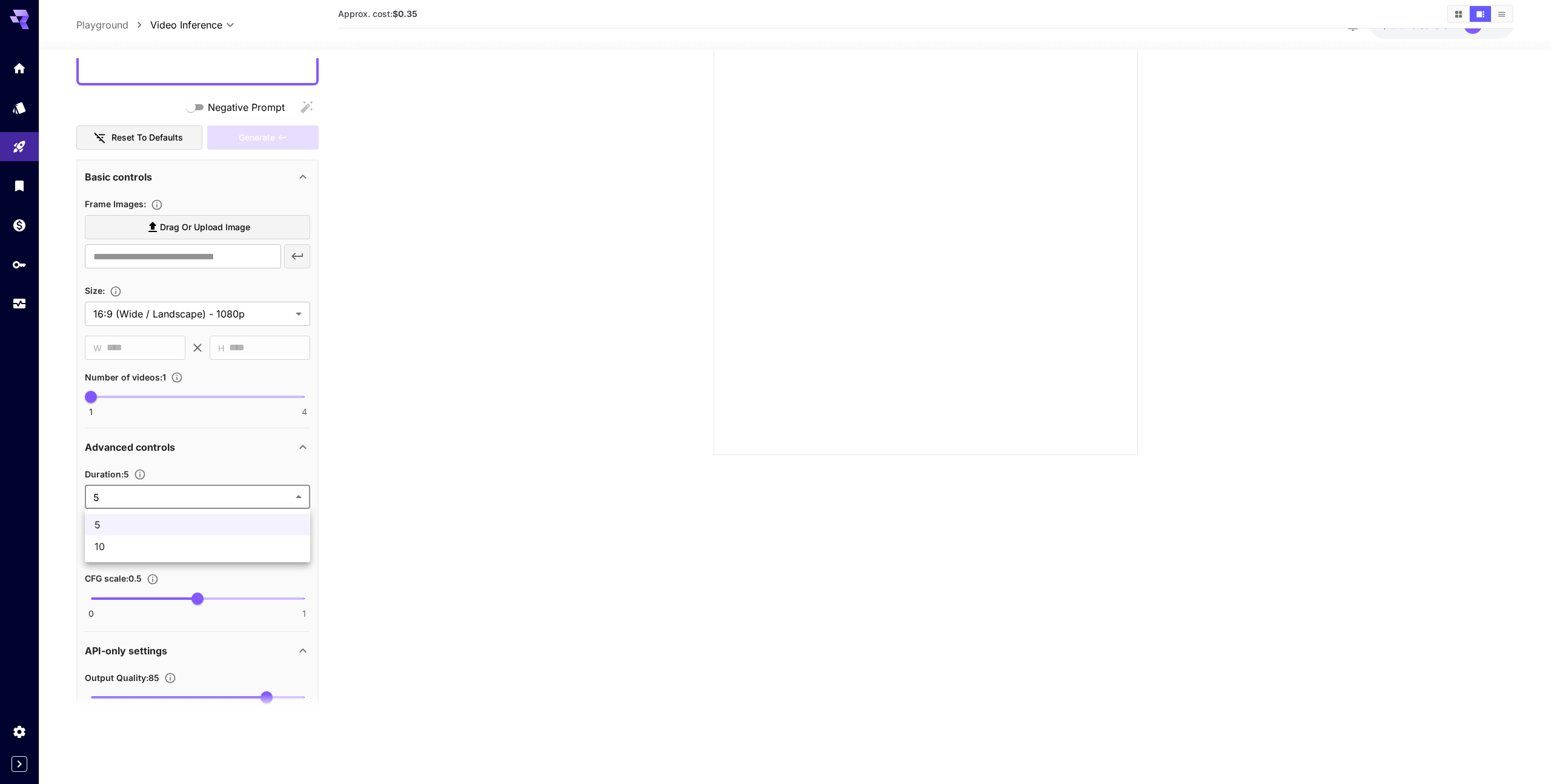
click at [272, 498] on body "**********" at bounding box center [775, 344] width 1551 height 879
click at [272, 498] on div at bounding box center [775, 392] width 1551 height 784
click at [264, 549] on body "**********" at bounding box center [775, 344] width 1551 height 879
click at [264, 549] on div at bounding box center [775, 392] width 1551 height 784
click at [436, 488] on section "Approx. cost: $0.35" at bounding box center [925, 355] width 1175 height 784
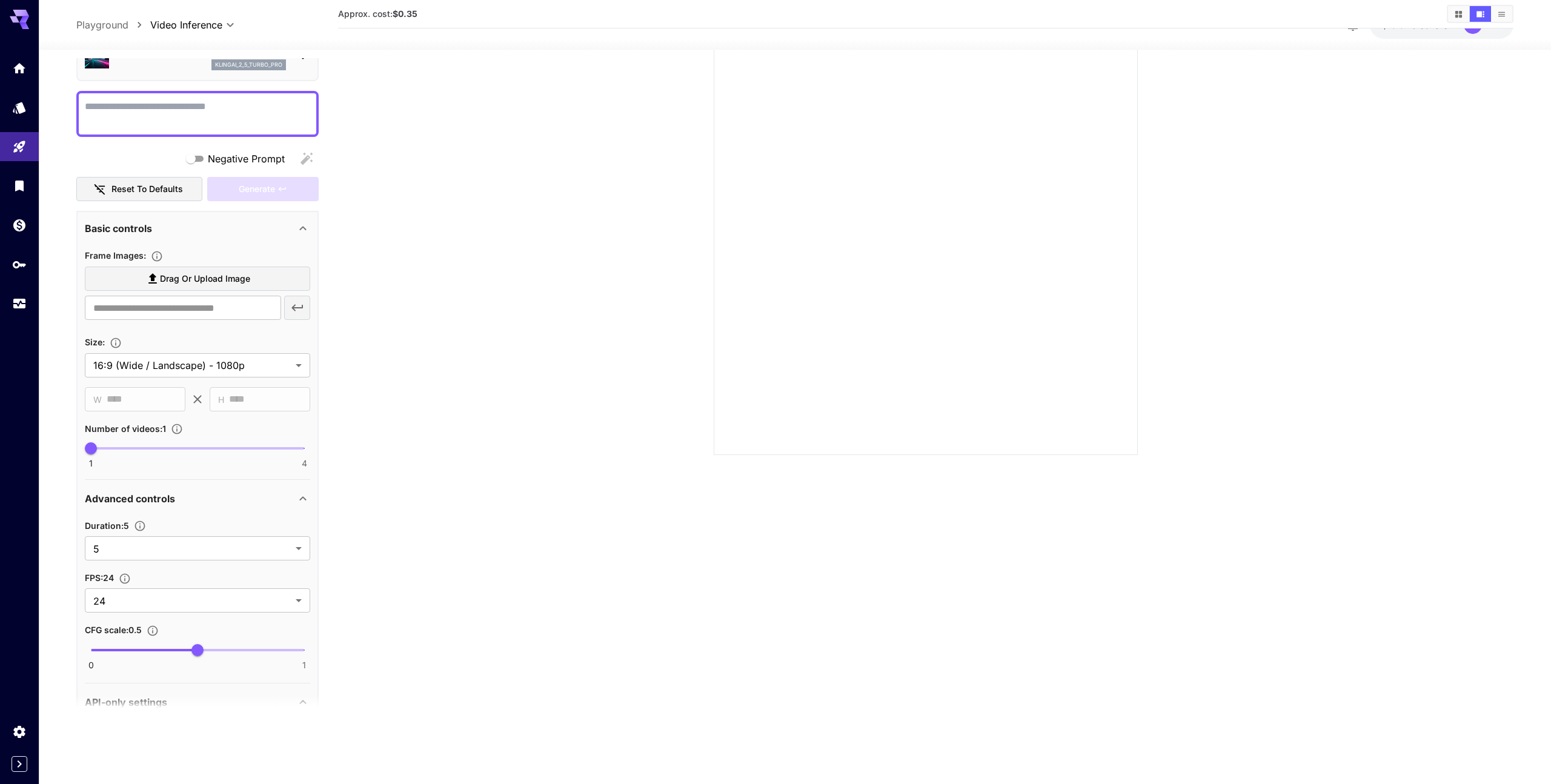
scroll to position [18, 0]
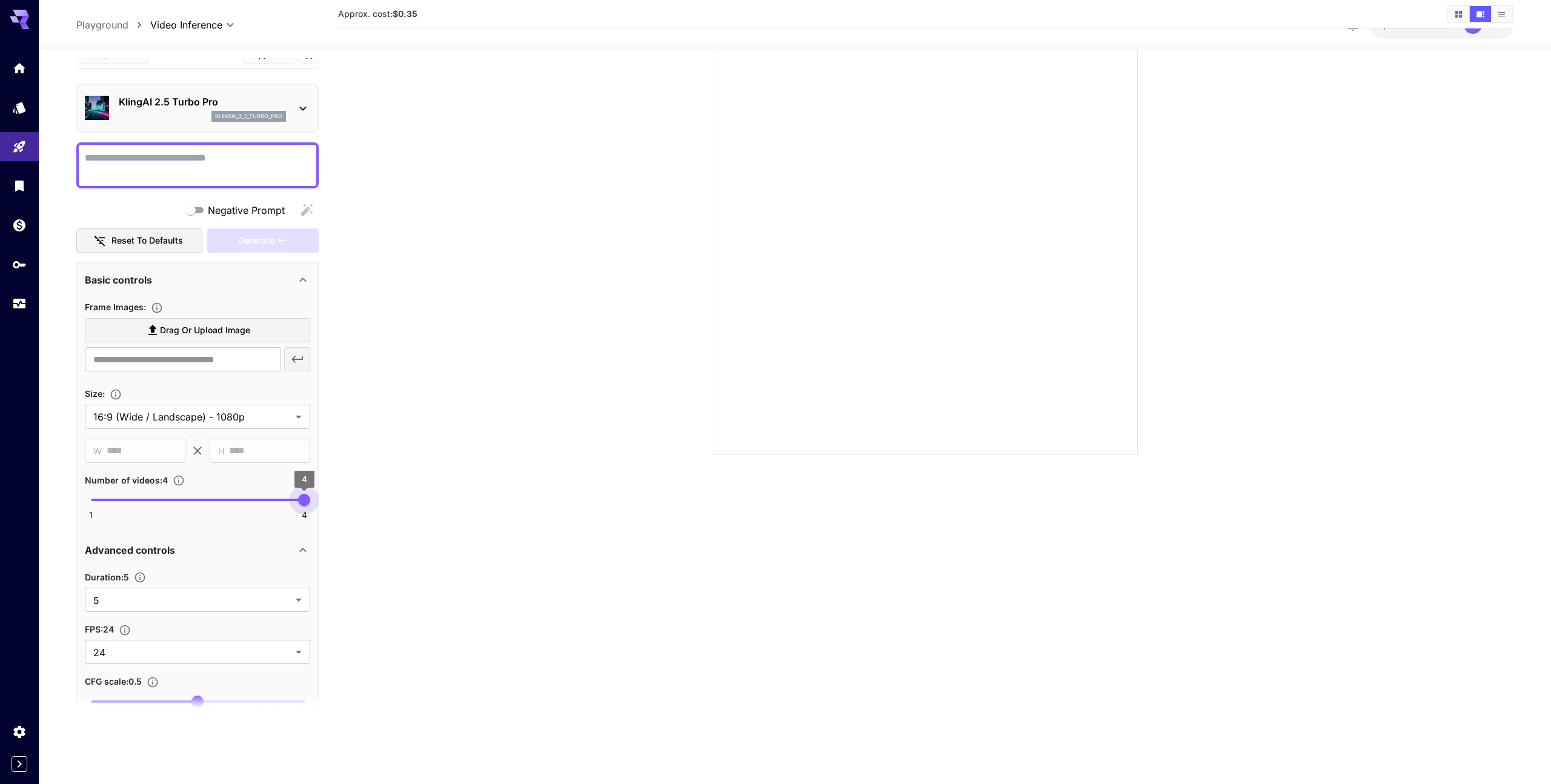
type input "*"
drag, startPoint x: 95, startPoint y: 498, endPoint x: 8, endPoint y: 515, distance: 88.6
click at [8, 515] on div "**********" at bounding box center [775, 344] width 1551 height 879
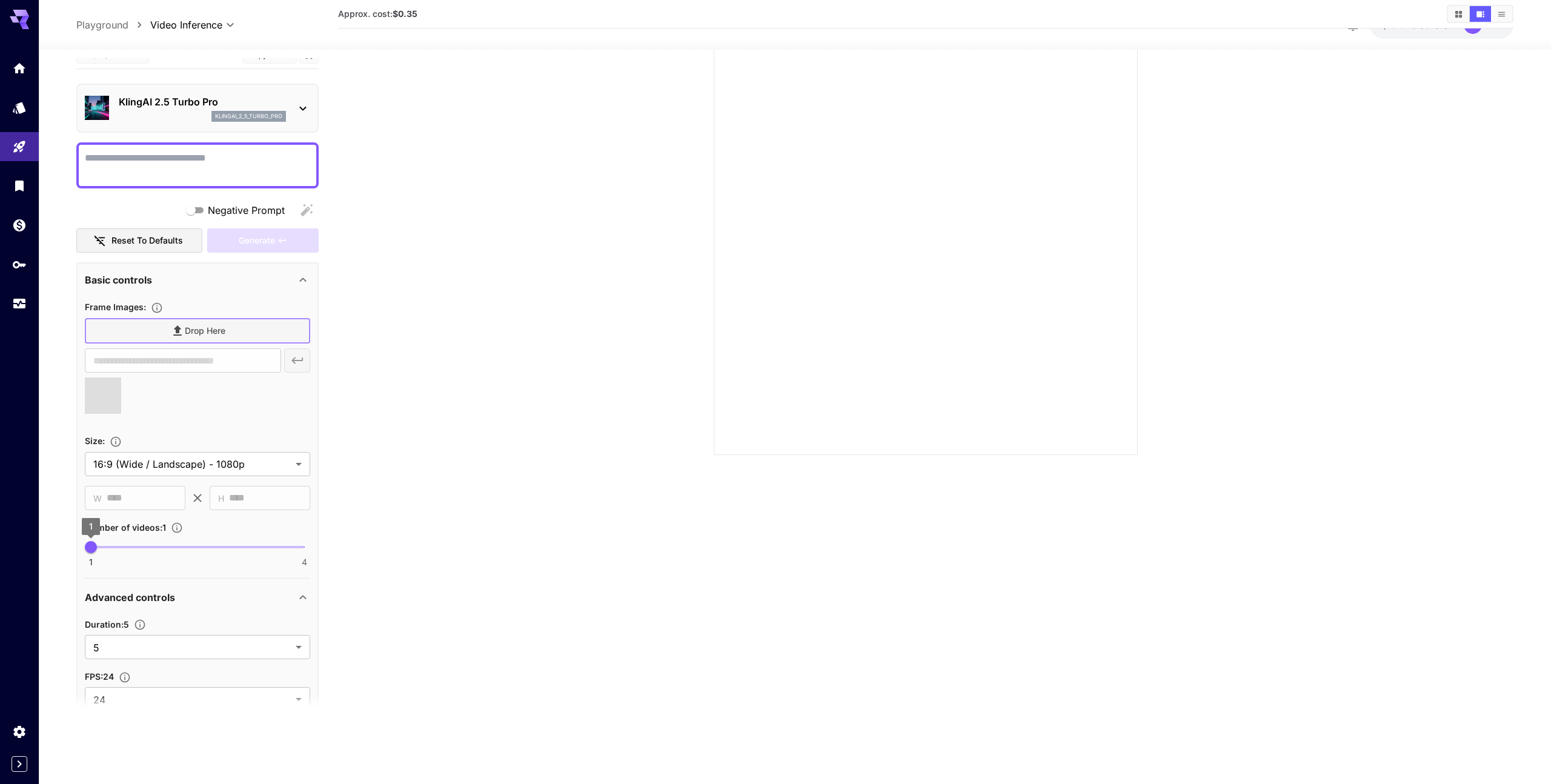
type input "**********"
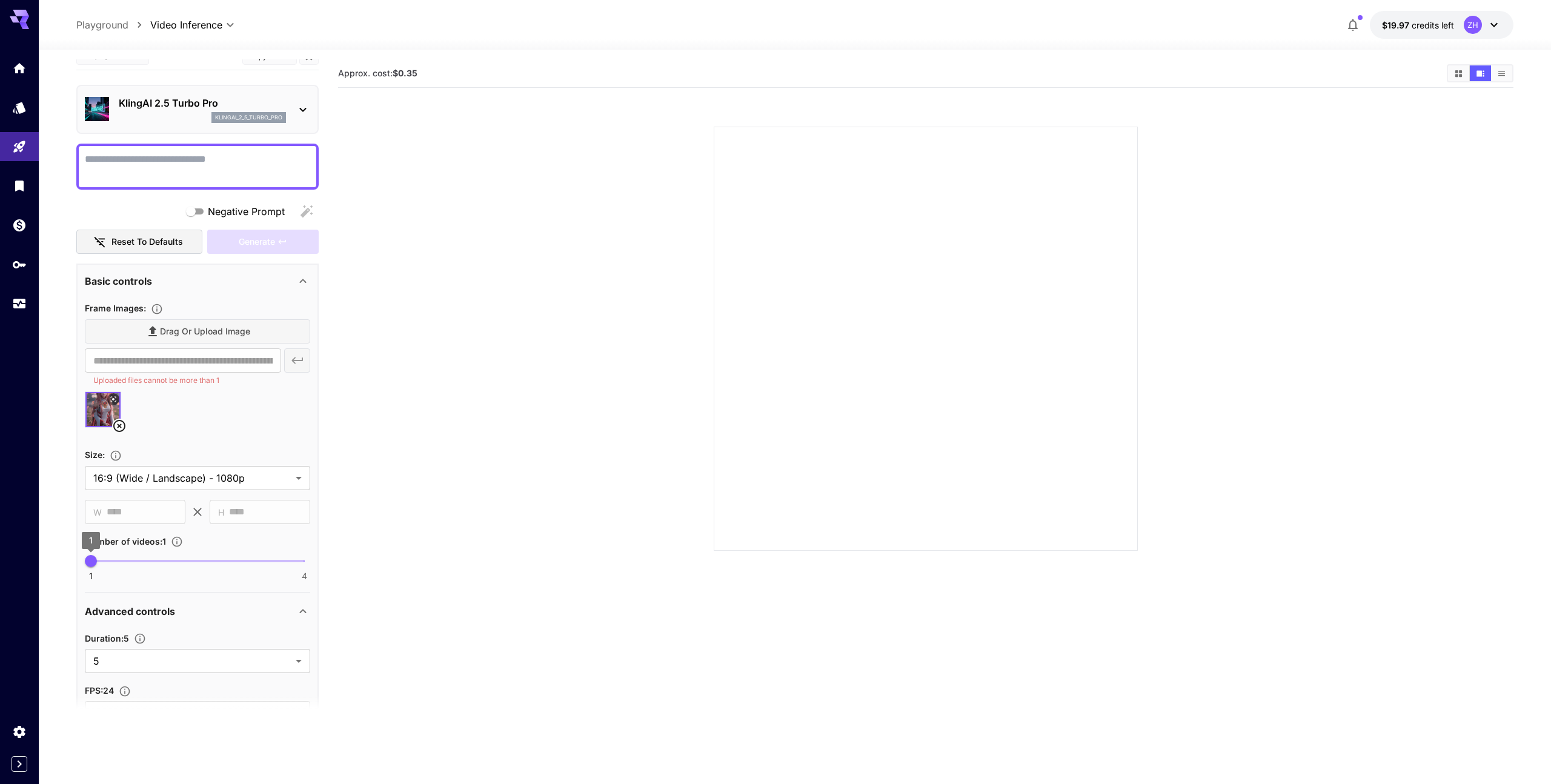
click at [1353, 26] on icon "button" at bounding box center [1353, 25] width 15 height 15
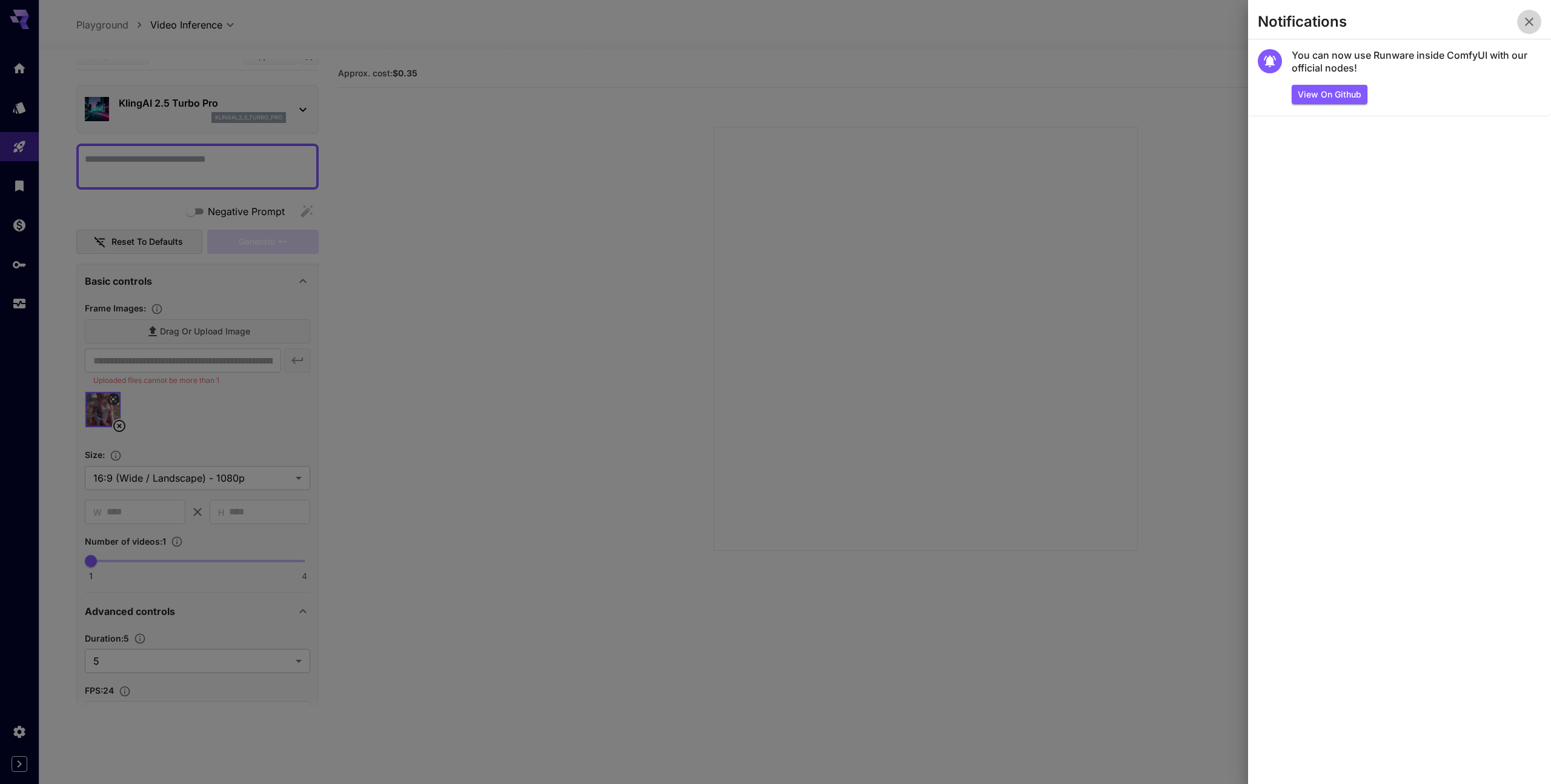
click at [1523, 22] on icon "button" at bounding box center [1530, 22] width 15 height 15
